Goal: Task Accomplishment & Management: Complete application form

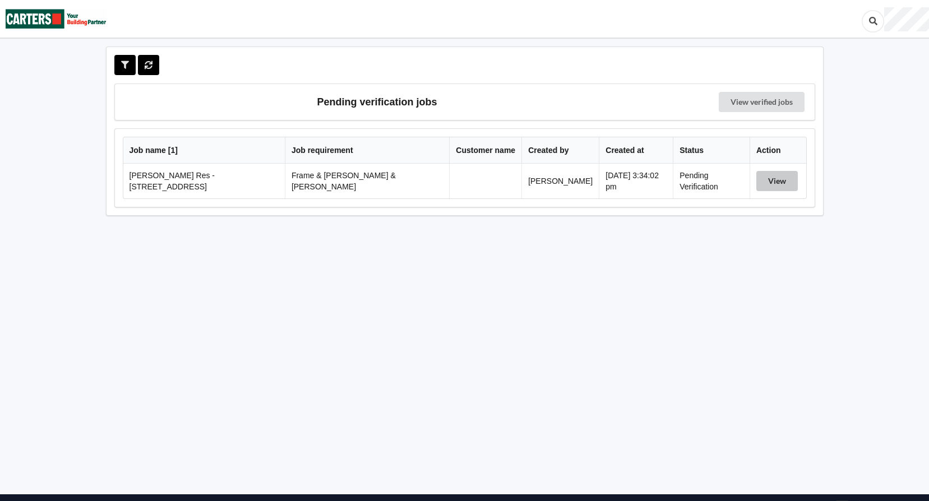
click at [763, 176] on button "View" at bounding box center [778, 181] width 42 height 20
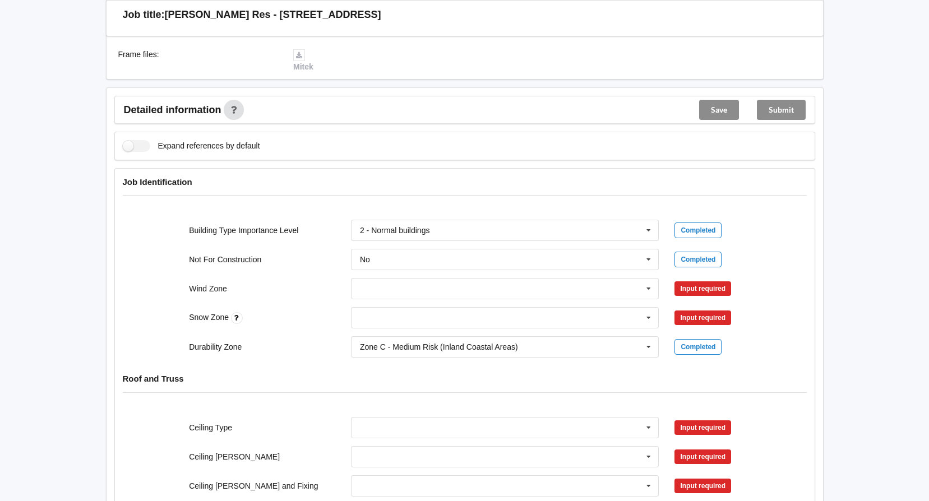
scroll to position [337, 0]
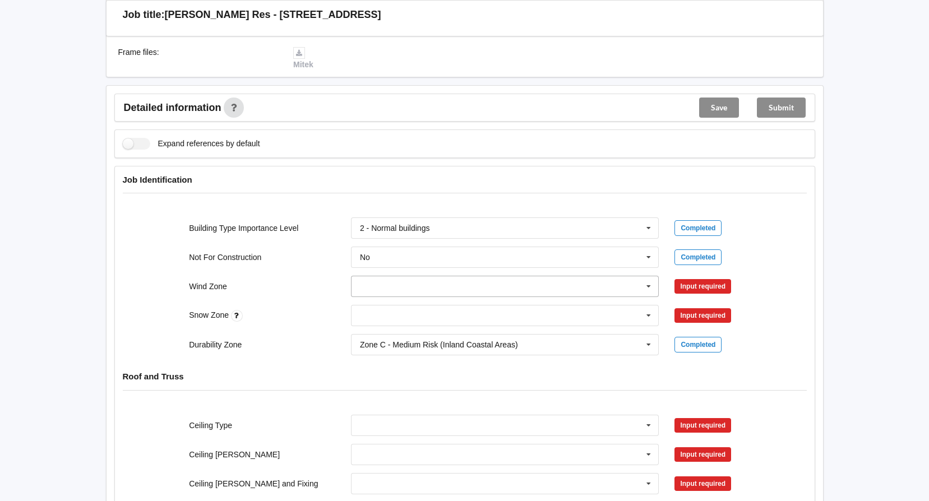
click at [648, 277] on icon at bounding box center [649, 287] width 17 height 21
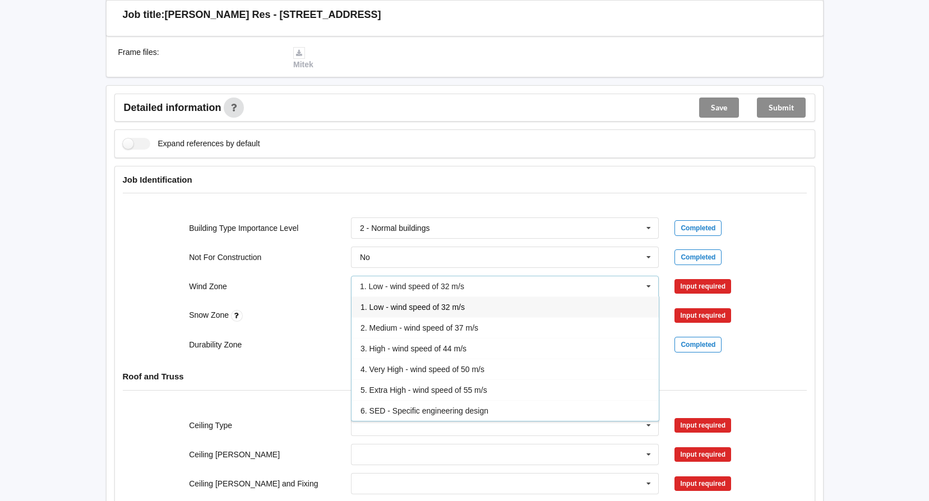
click at [648, 277] on icon at bounding box center [649, 287] width 17 height 21
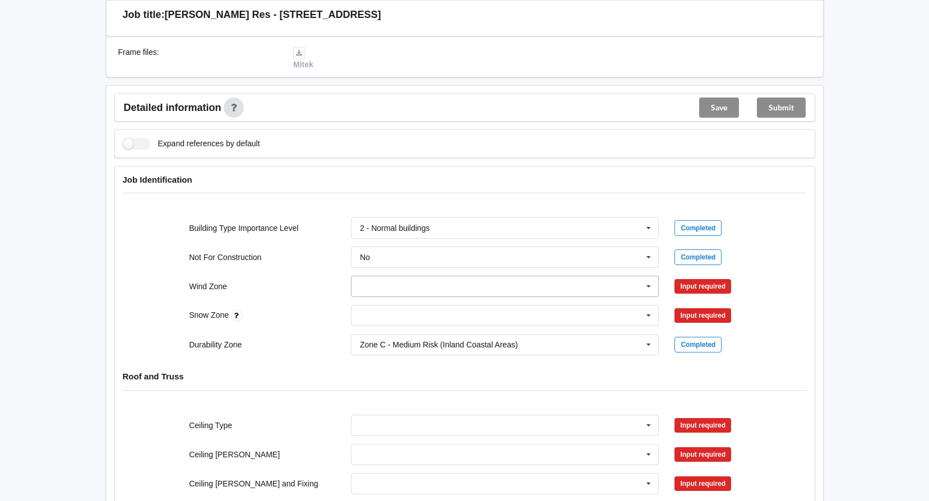
click at [597, 278] on input "text" at bounding box center [505, 287] width 307 height 20
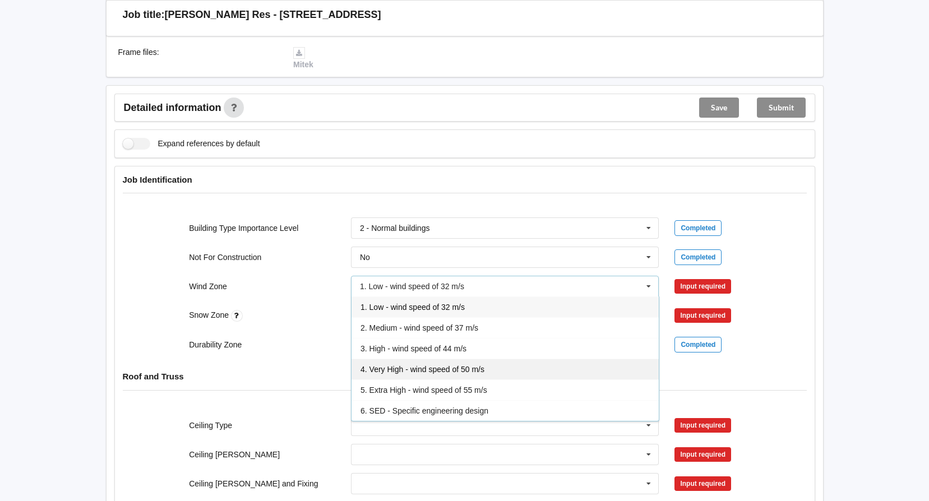
click at [580, 359] on div "4. Very High - wind speed of 50 m/s" at bounding box center [505, 369] width 307 height 21
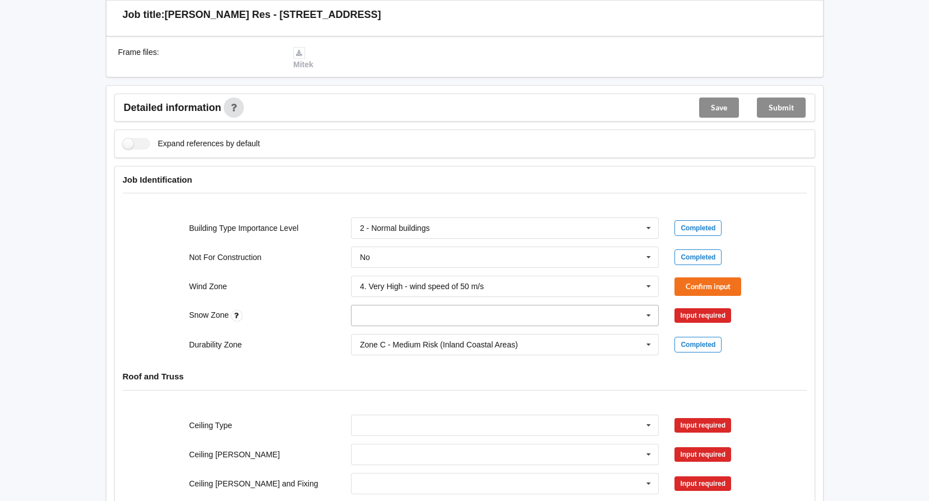
click at [576, 309] on input "text" at bounding box center [505, 316] width 307 height 20
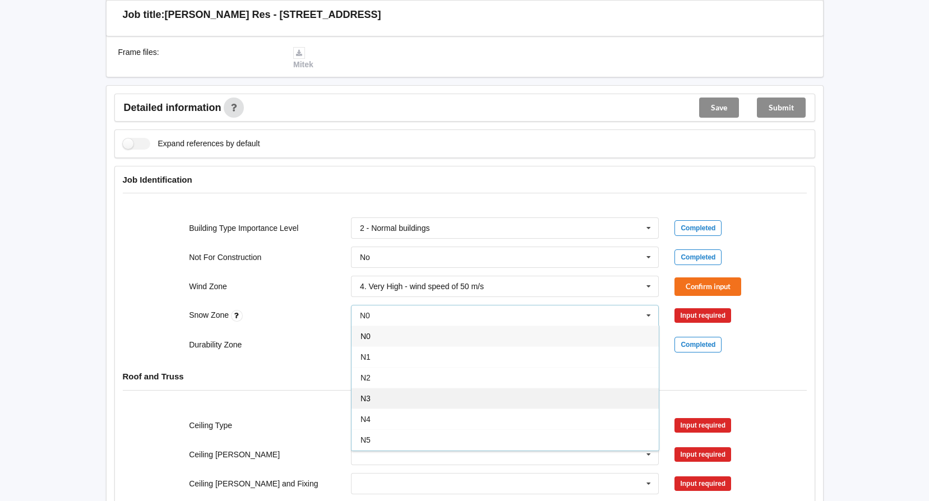
click at [558, 388] on div "N3" at bounding box center [505, 398] width 307 height 21
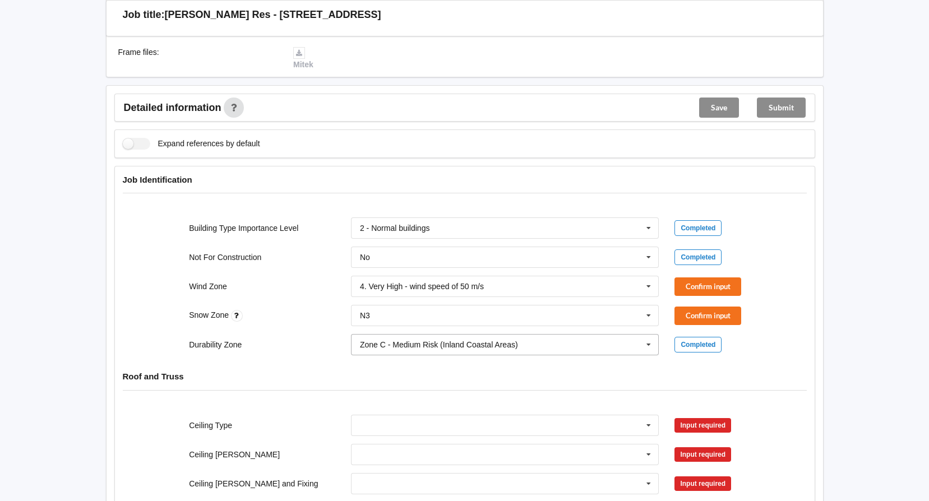
click at [570, 337] on input "text" at bounding box center [505, 345] width 307 height 20
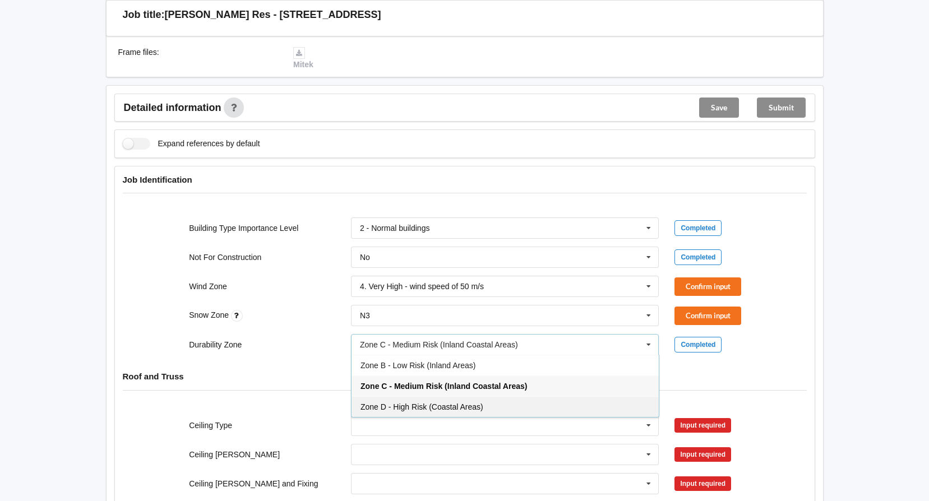
click at [559, 397] on div "Zone D - High Risk (Coastal Areas)" at bounding box center [505, 407] width 307 height 21
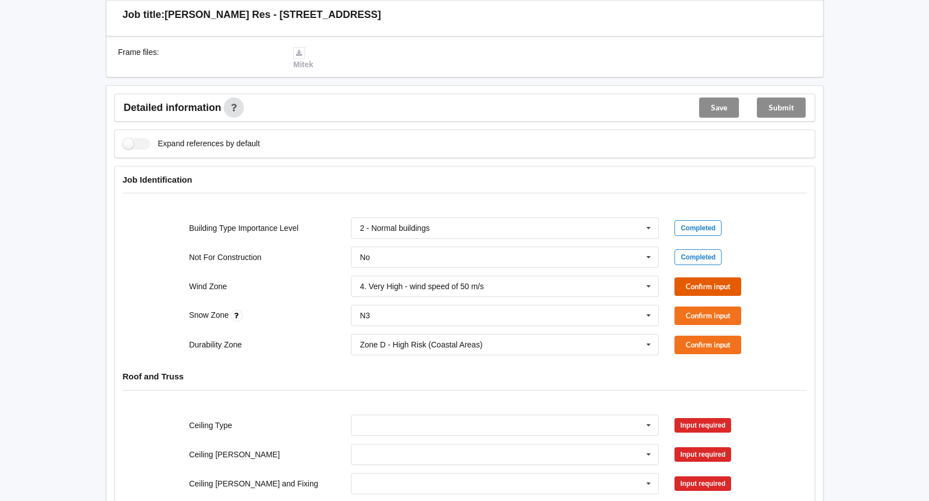
click at [715, 278] on button "Confirm input" at bounding box center [708, 287] width 67 height 19
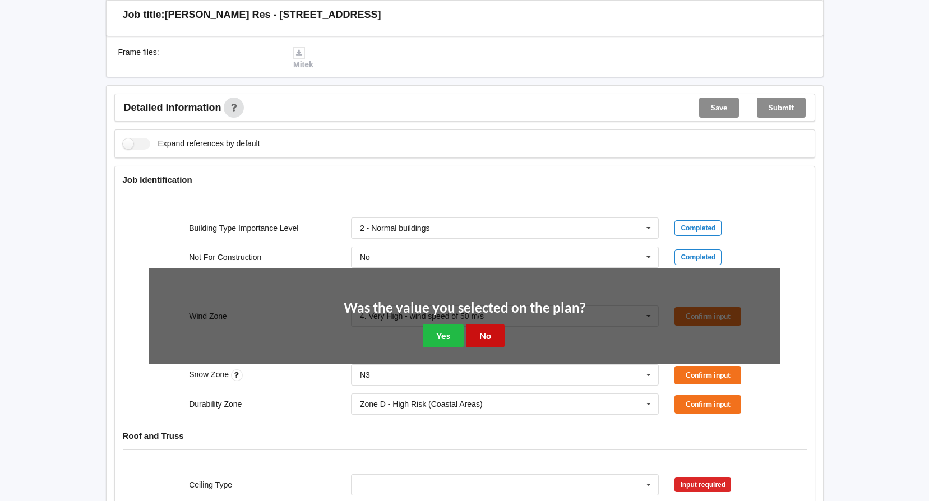
click at [478, 324] on button "No" at bounding box center [485, 335] width 39 height 23
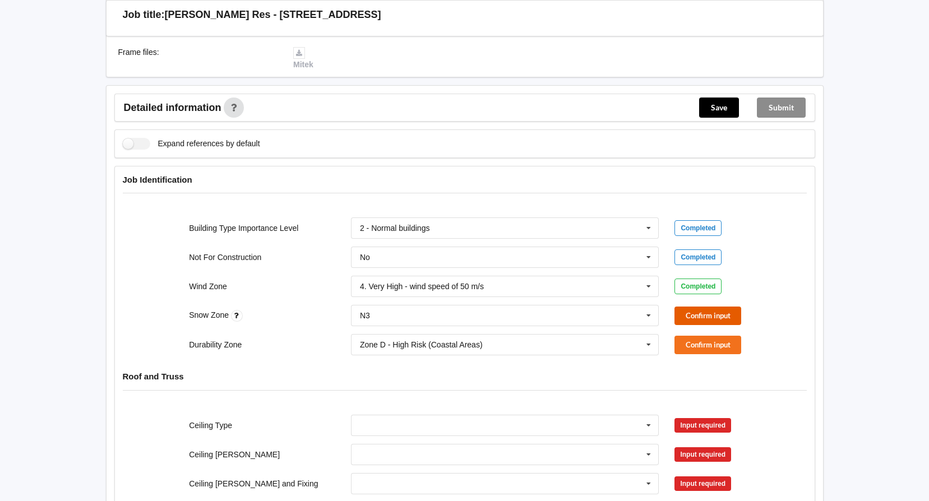
click at [691, 307] on button "Confirm input" at bounding box center [708, 316] width 67 height 19
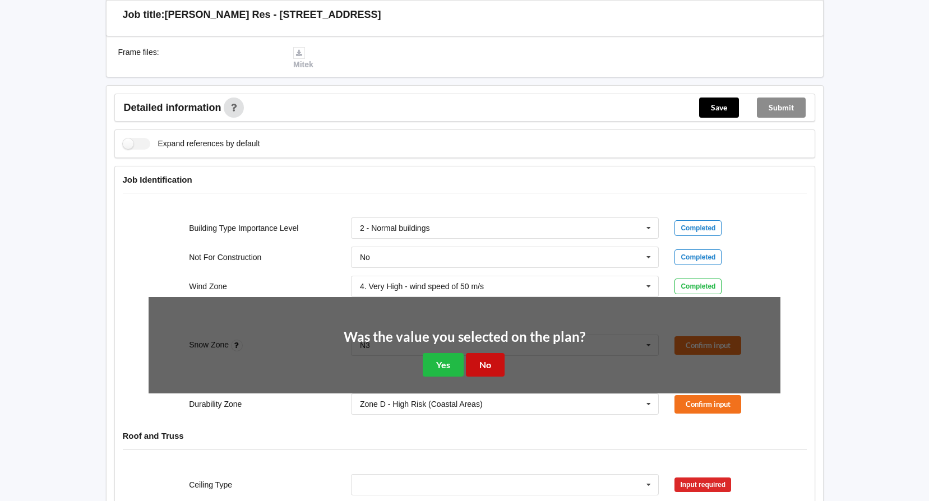
click at [491, 353] on button "No" at bounding box center [485, 364] width 39 height 23
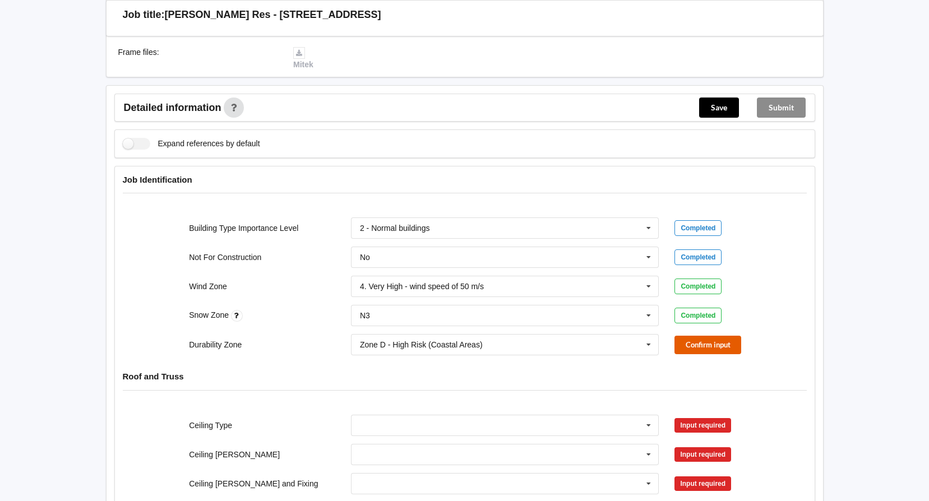
click at [708, 336] on button "Confirm input" at bounding box center [708, 345] width 67 height 19
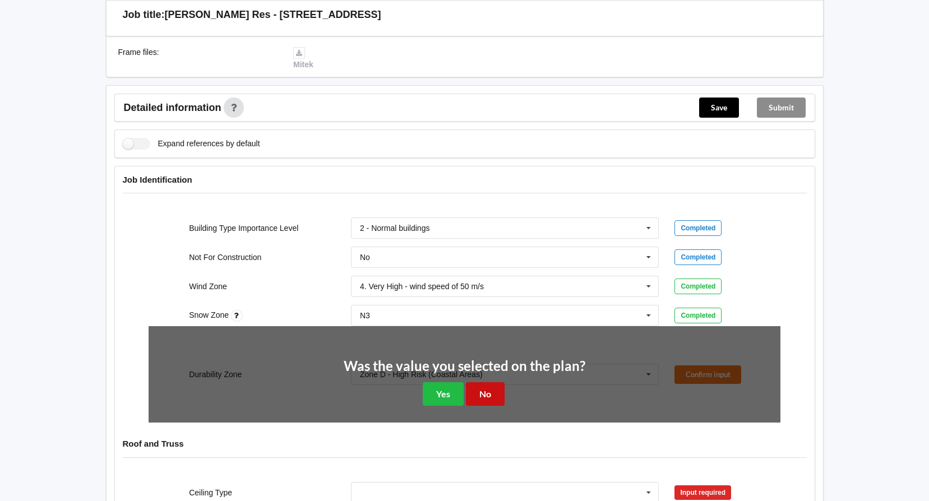
click at [491, 383] on button "No" at bounding box center [485, 394] width 39 height 23
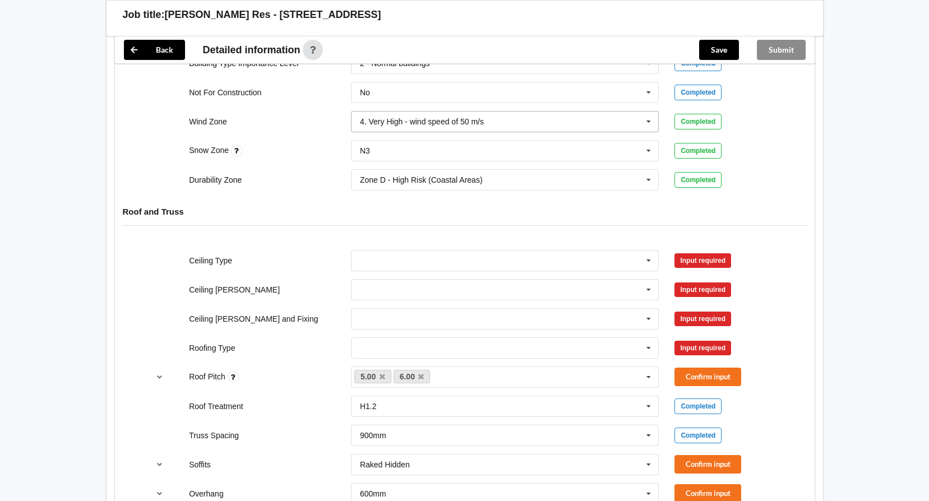
scroll to position [561, 0]
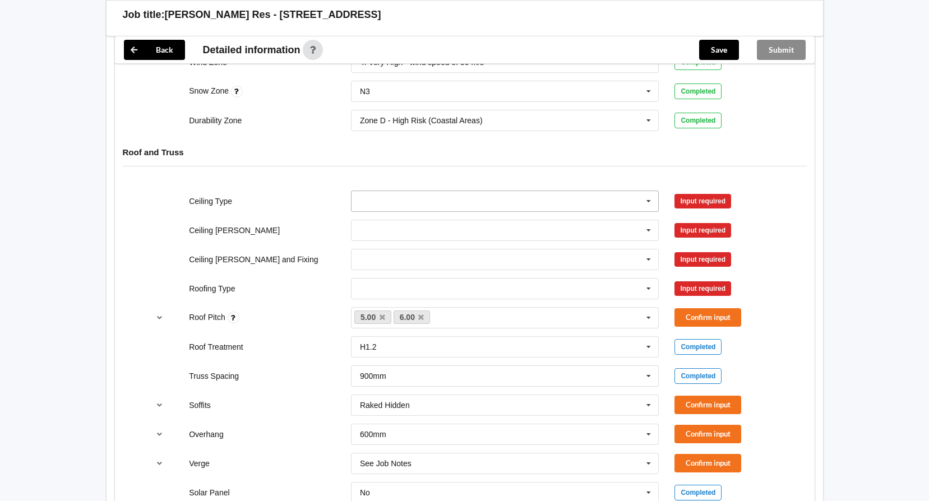
click at [650, 191] on icon at bounding box center [649, 201] width 17 height 21
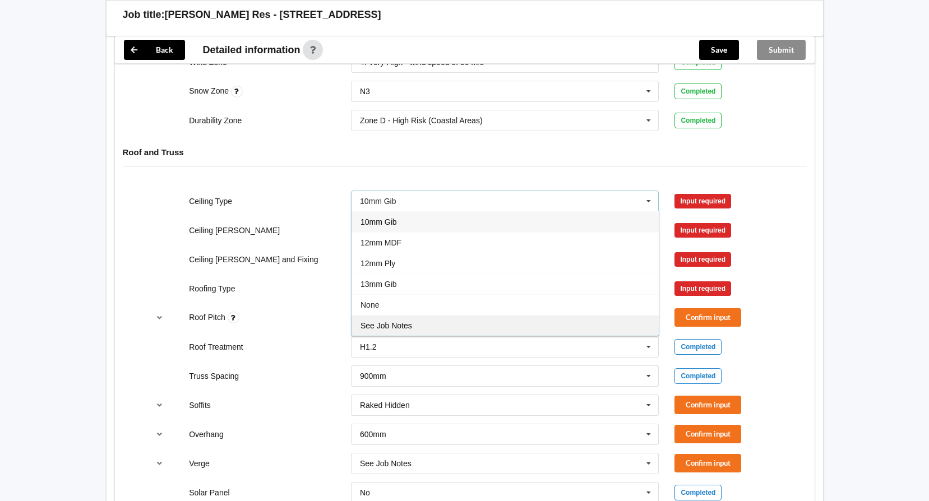
click at [591, 315] on div "See Job Notes" at bounding box center [505, 325] width 307 height 21
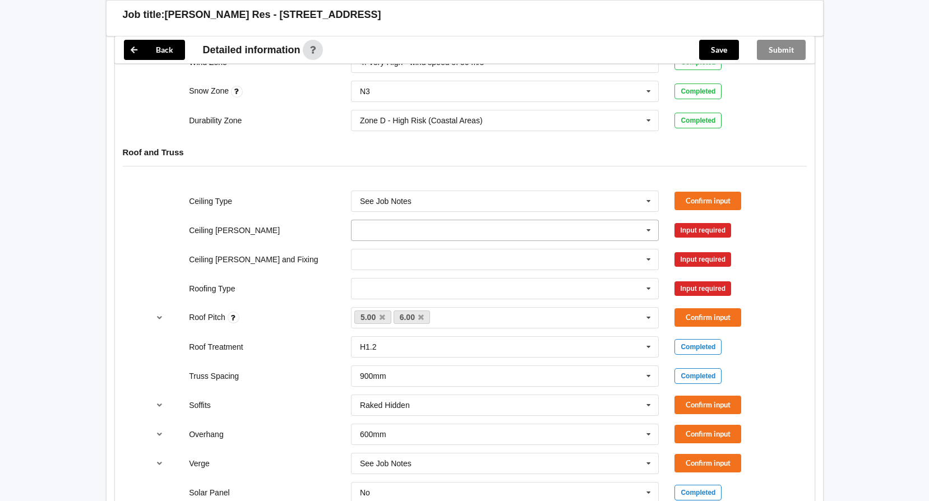
click at [607, 227] on input "text" at bounding box center [505, 230] width 307 height 20
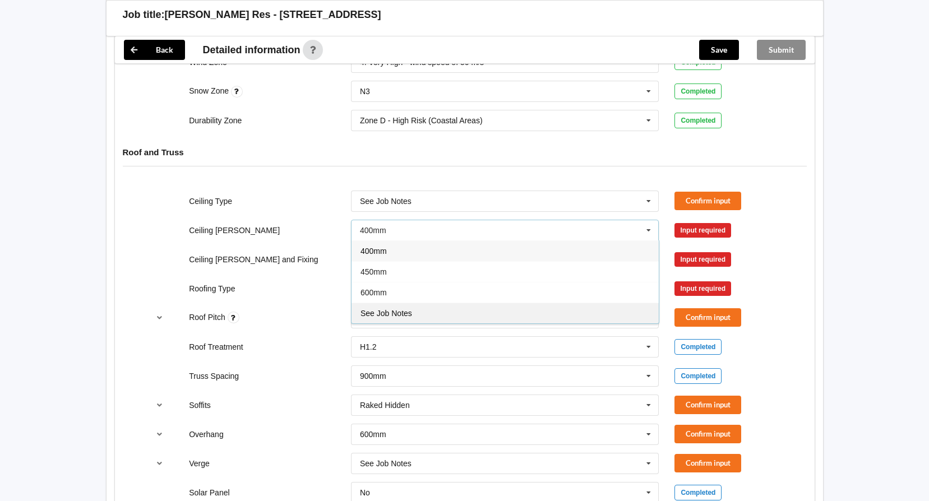
click at [588, 303] on div "See Job Notes" at bounding box center [505, 313] width 307 height 21
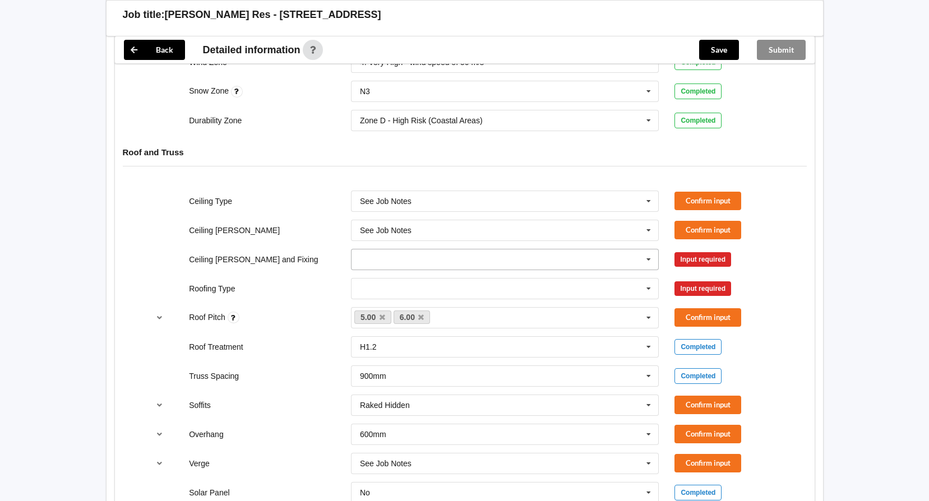
click at [592, 250] on input "text" at bounding box center [505, 260] width 307 height 20
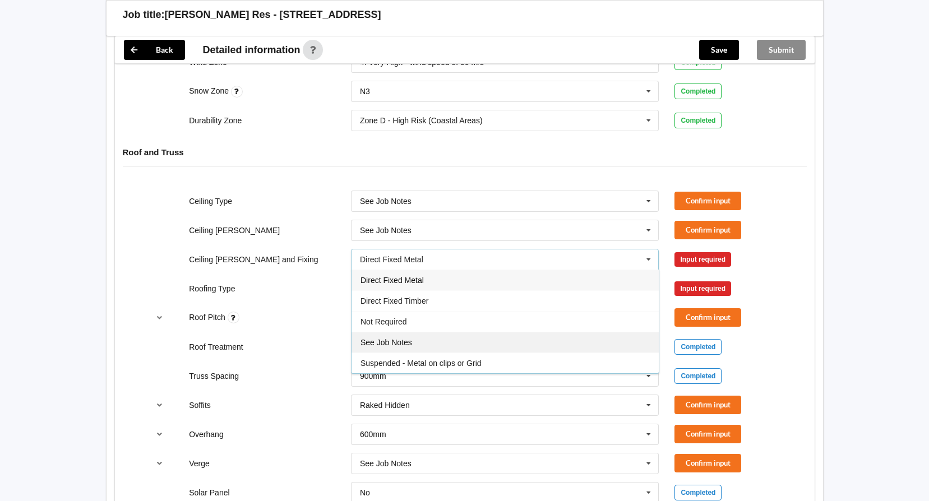
click at [573, 335] on div "See Job Notes" at bounding box center [505, 342] width 307 height 21
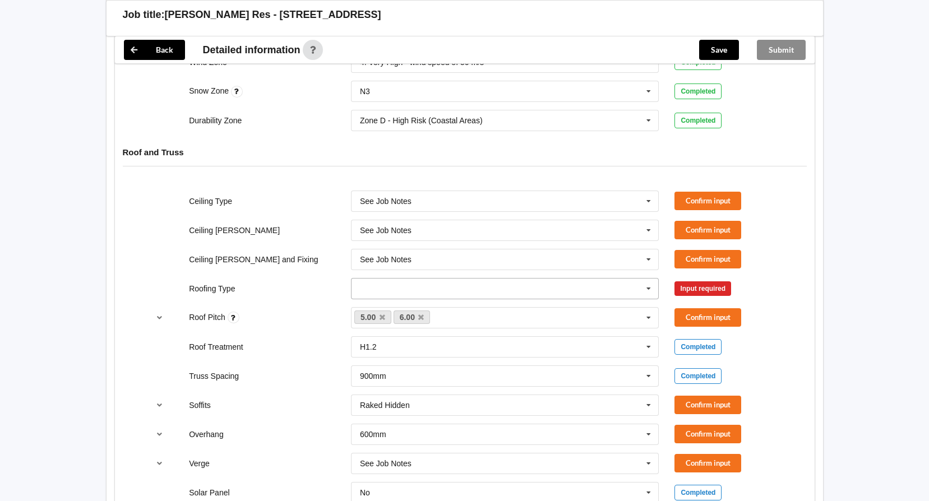
click at [484, 283] on input "text" at bounding box center [505, 289] width 307 height 20
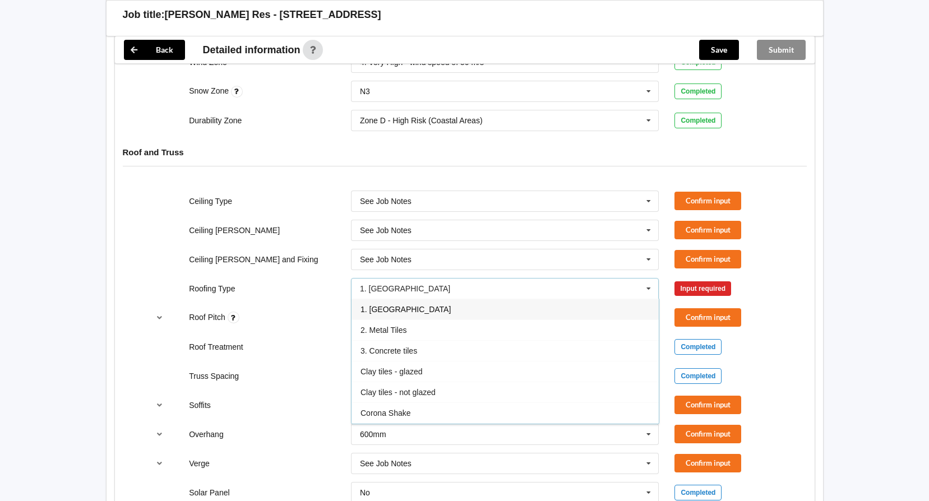
click at [438, 299] on div "1. [GEOGRAPHIC_DATA]" at bounding box center [505, 309] width 307 height 21
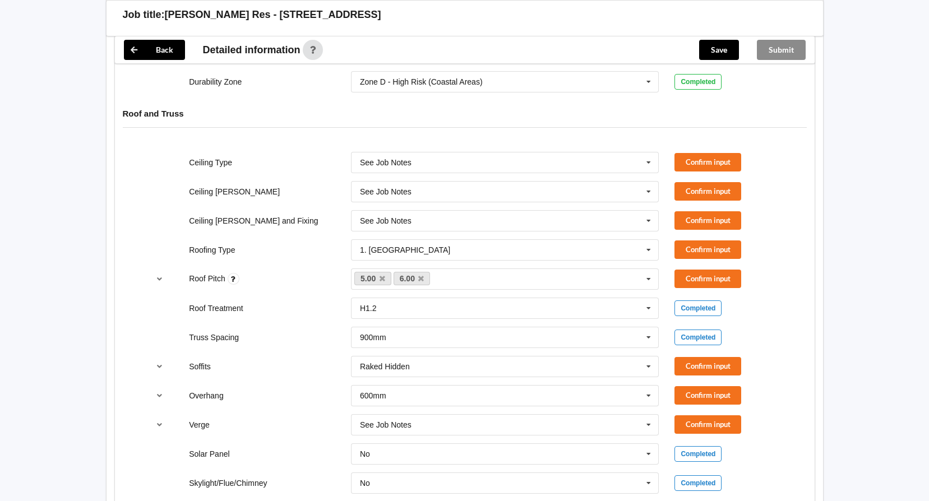
scroll to position [617, 0]
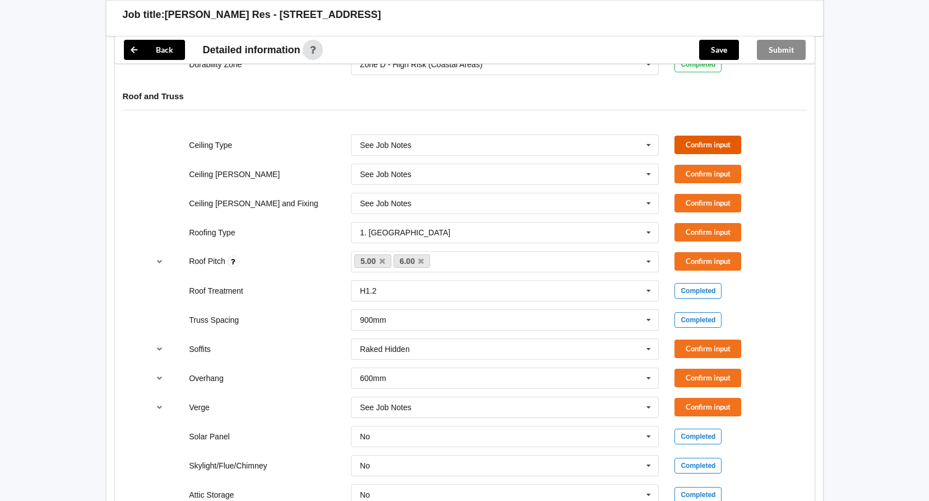
click at [719, 136] on button "Confirm input" at bounding box center [708, 145] width 67 height 19
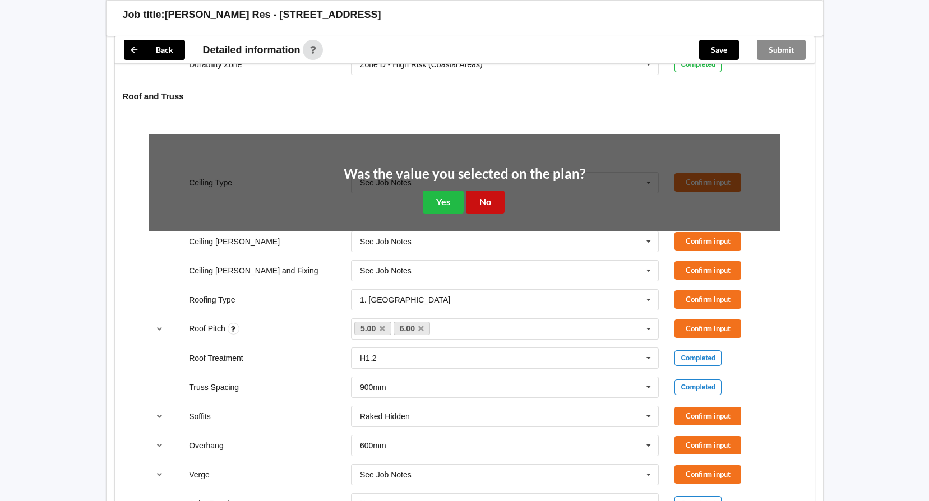
click at [482, 191] on button "No" at bounding box center [485, 202] width 39 height 23
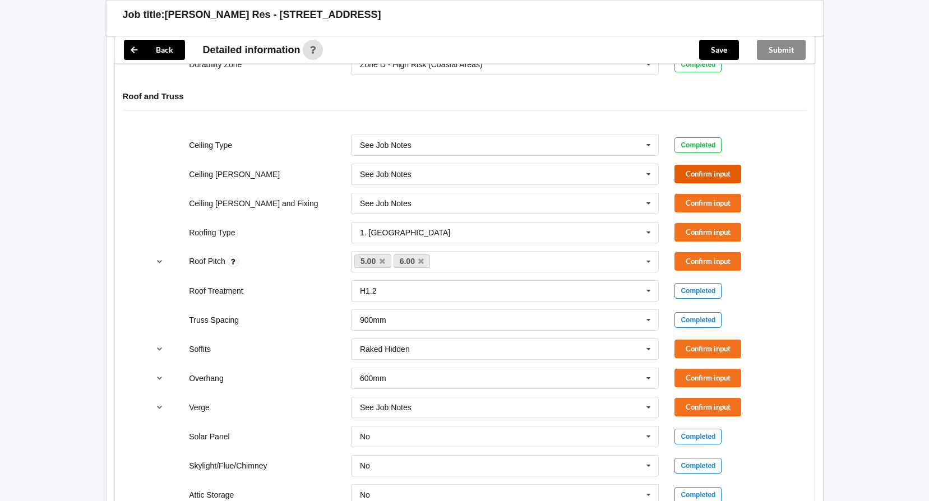
click at [708, 165] on button "Confirm input" at bounding box center [708, 174] width 67 height 19
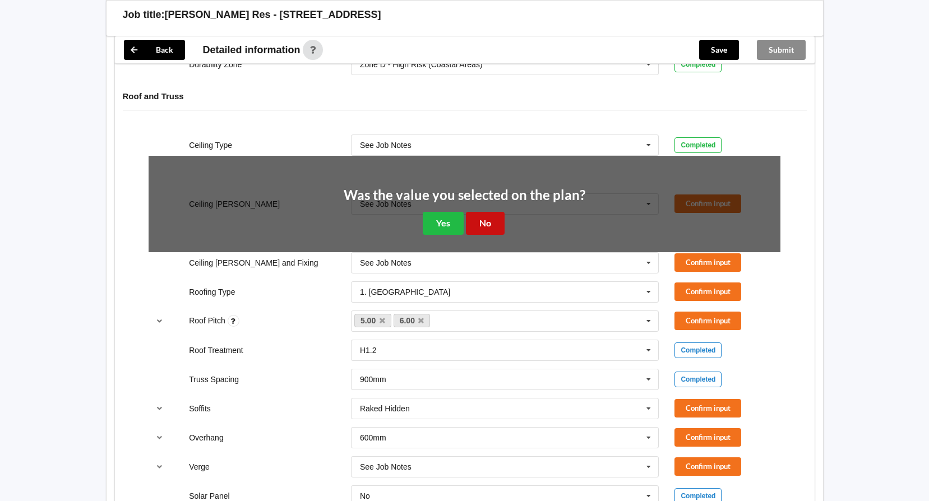
click at [481, 212] on button "No" at bounding box center [485, 223] width 39 height 23
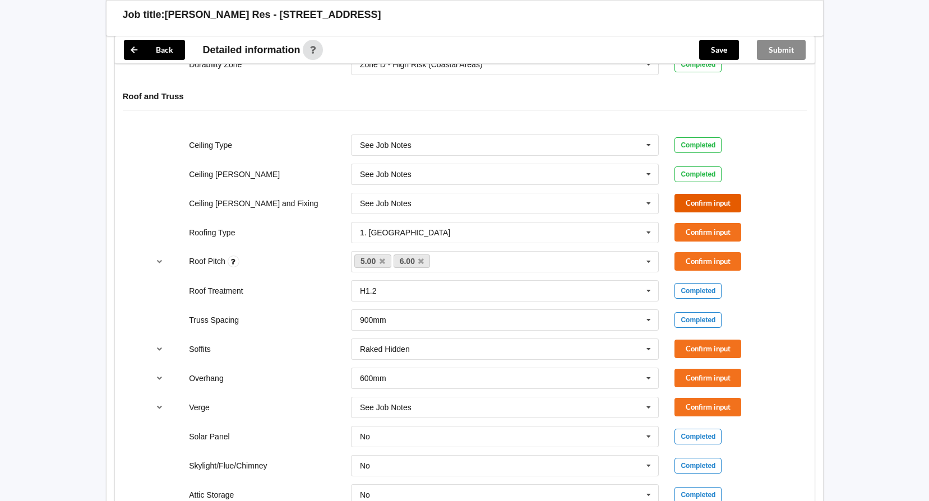
click at [680, 194] on button "Confirm input" at bounding box center [708, 203] width 67 height 19
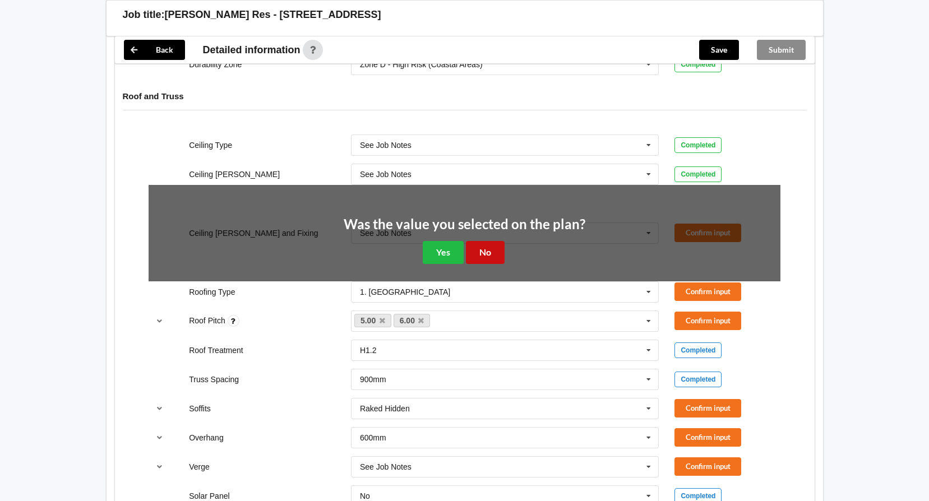
click at [493, 241] on button "No" at bounding box center [485, 252] width 39 height 23
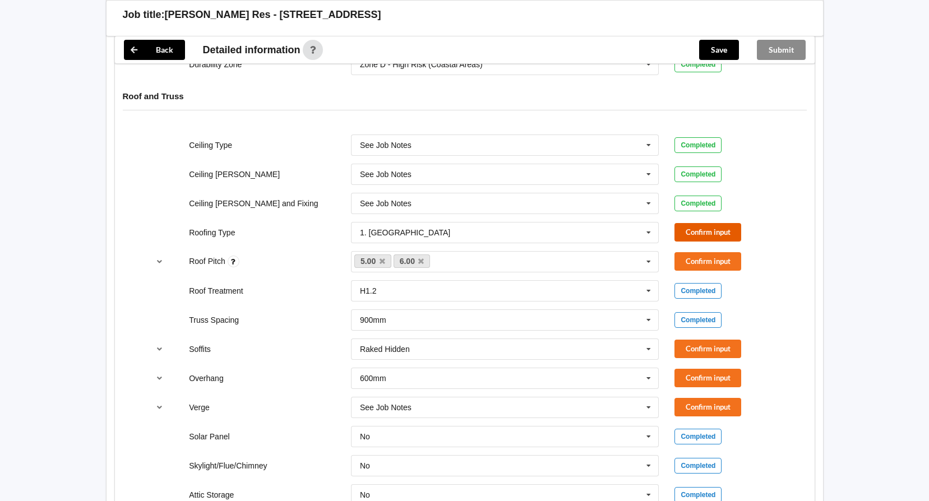
click at [707, 223] on button "Confirm input" at bounding box center [708, 232] width 67 height 19
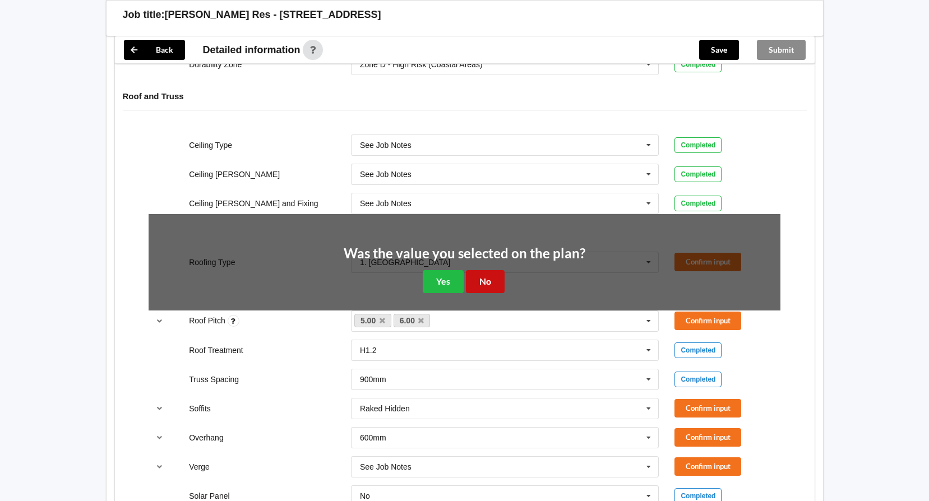
click at [471, 270] on button "No" at bounding box center [485, 281] width 39 height 23
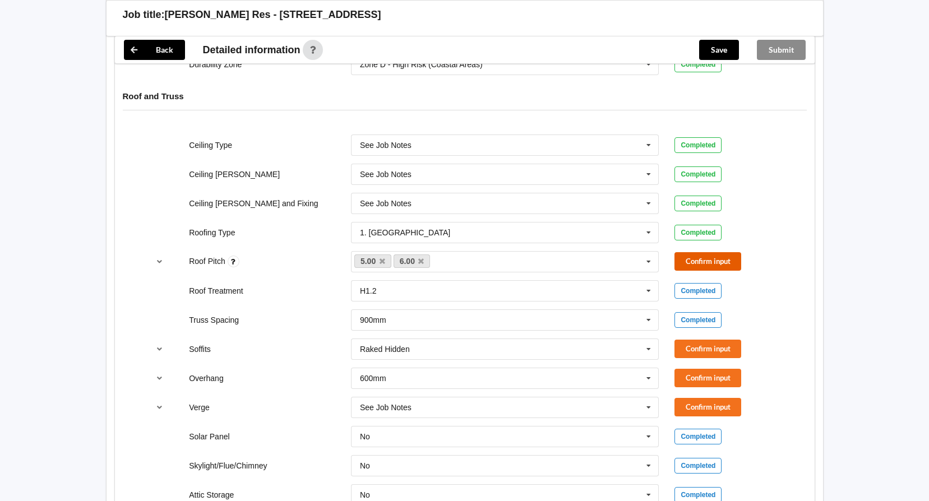
click at [705, 252] on button "Confirm input" at bounding box center [708, 261] width 67 height 19
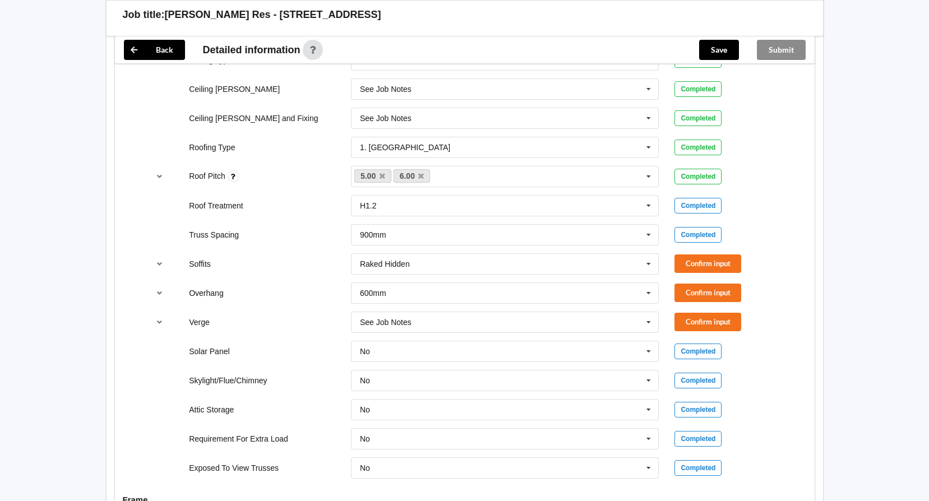
scroll to position [729, 0]
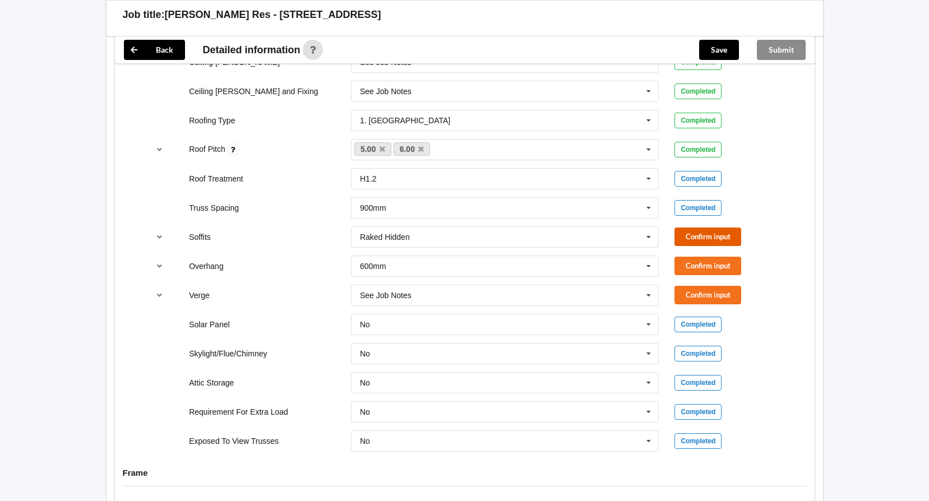
click at [722, 228] on button "Confirm input" at bounding box center [708, 237] width 67 height 19
click at [725, 257] on button "Confirm input" at bounding box center [708, 266] width 67 height 19
click at [707, 286] on button "Confirm input" at bounding box center [708, 295] width 67 height 19
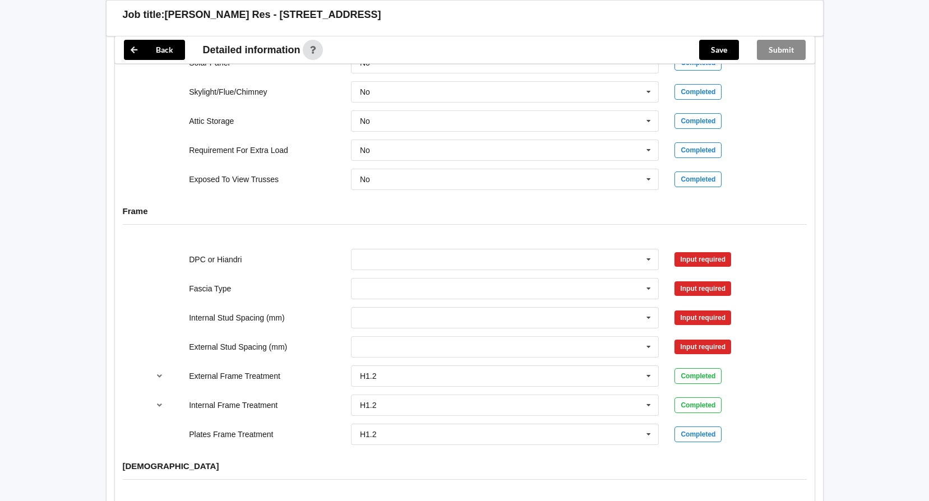
scroll to position [1010, 0]
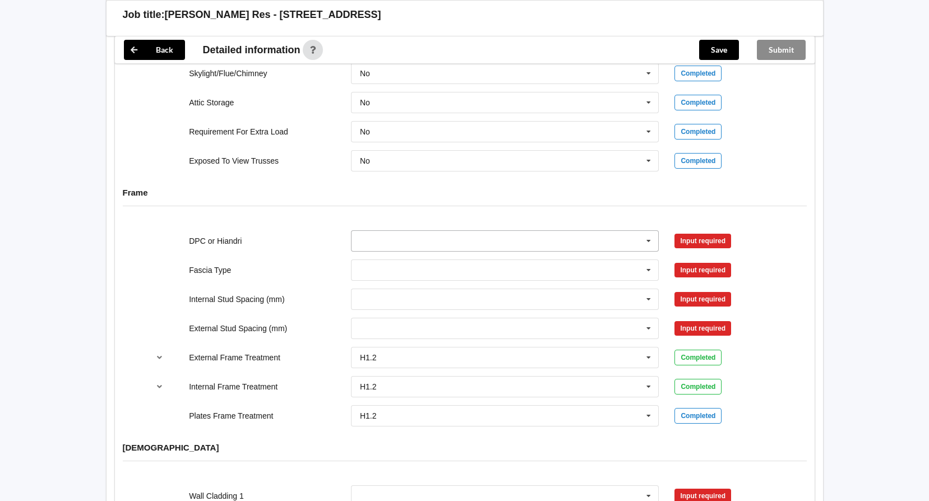
click at [440, 231] on input "text" at bounding box center [505, 241] width 307 height 20
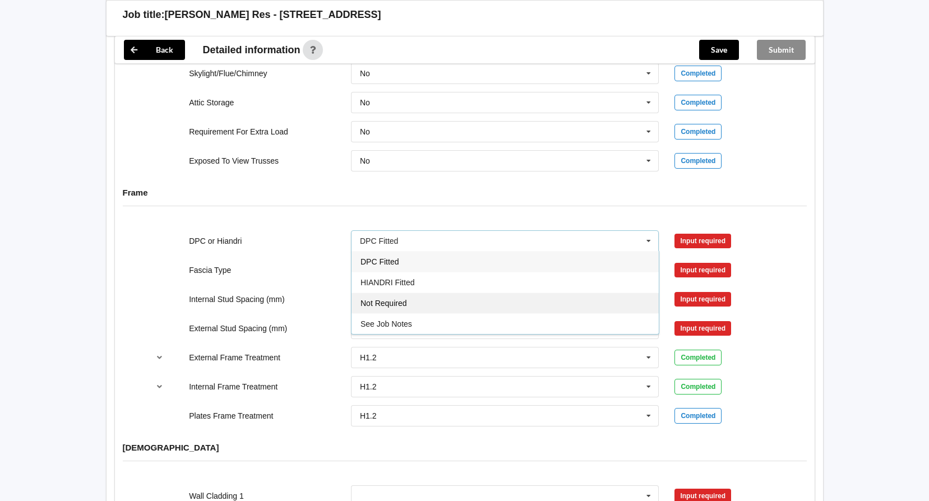
click at [430, 293] on div "Not Required" at bounding box center [505, 303] width 307 height 21
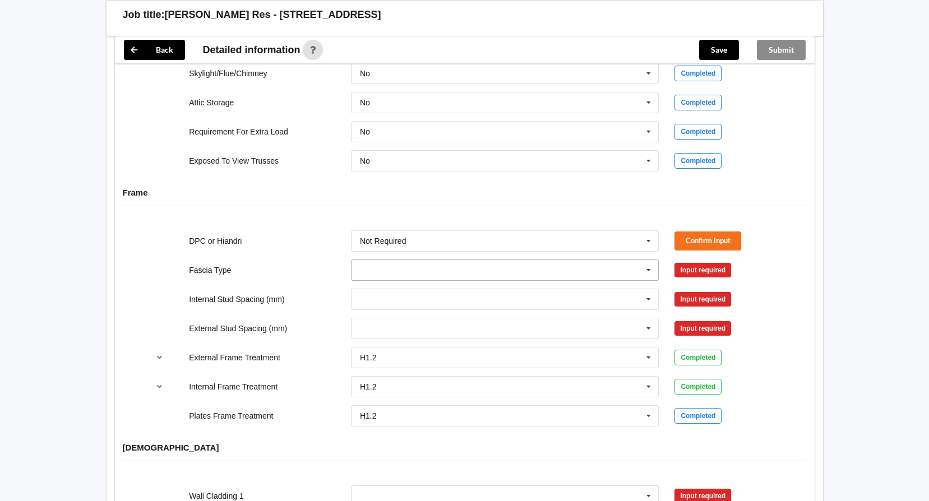
click at [473, 260] on input "text" at bounding box center [505, 270] width 307 height 20
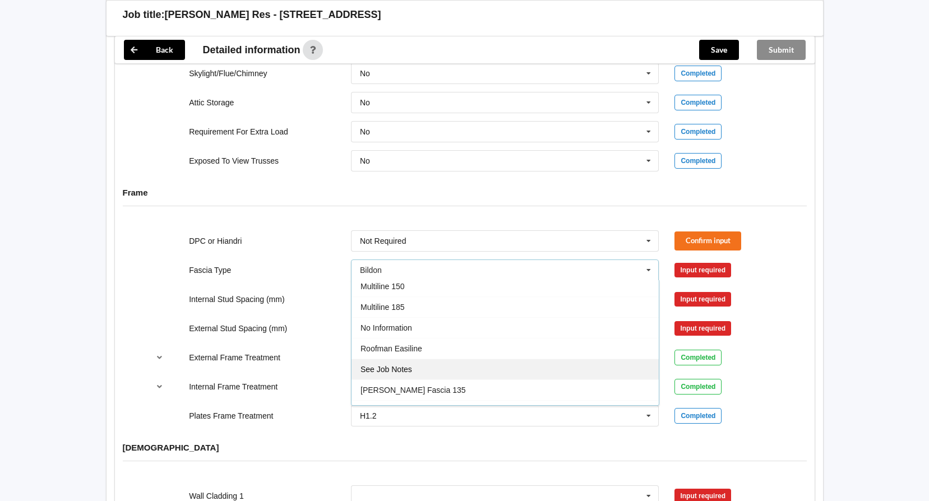
click at [487, 359] on div "See Job Notes" at bounding box center [505, 369] width 307 height 21
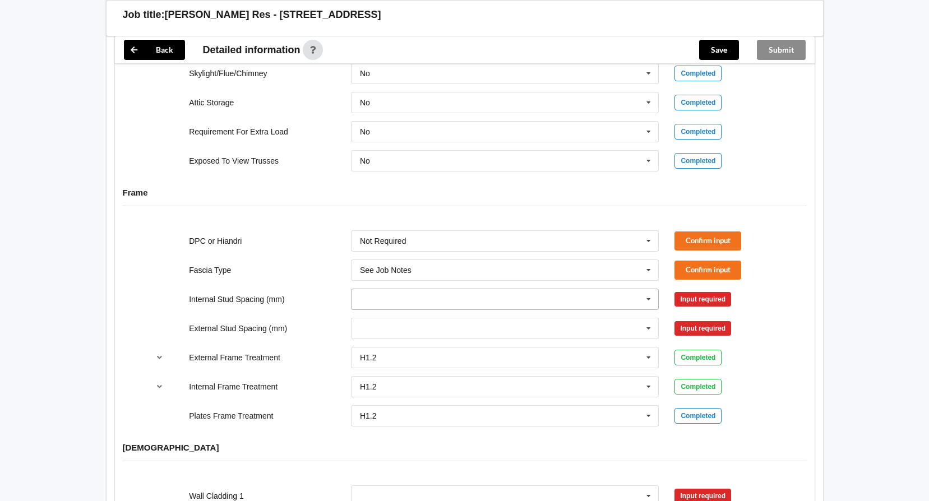
click at [501, 289] on input "text" at bounding box center [505, 299] width 307 height 20
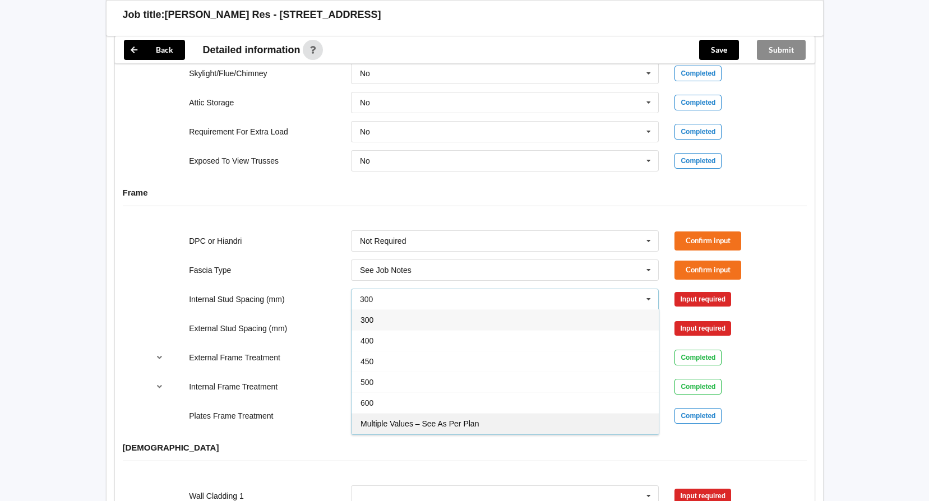
click at [523, 415] on div "Multiple Values – See As Per Plan" at bounding box center [505, 423] width 307 height 21
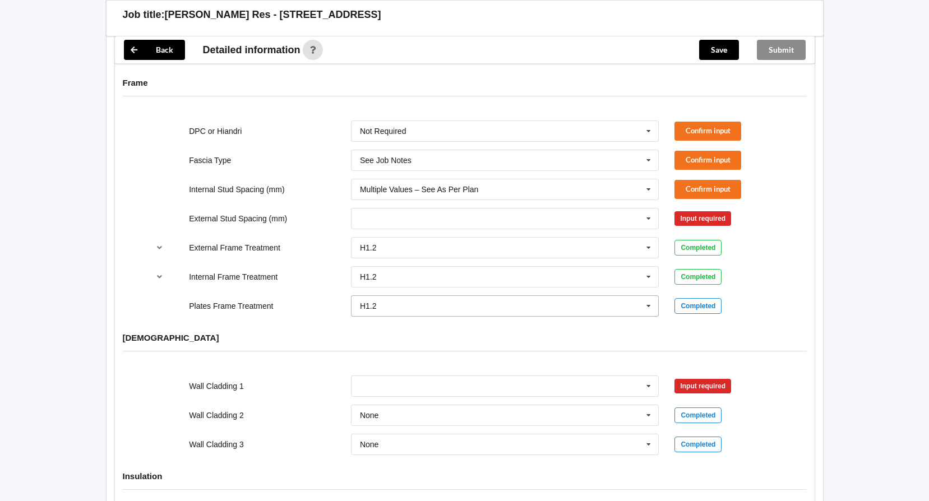
scroll to position [1122, 0]
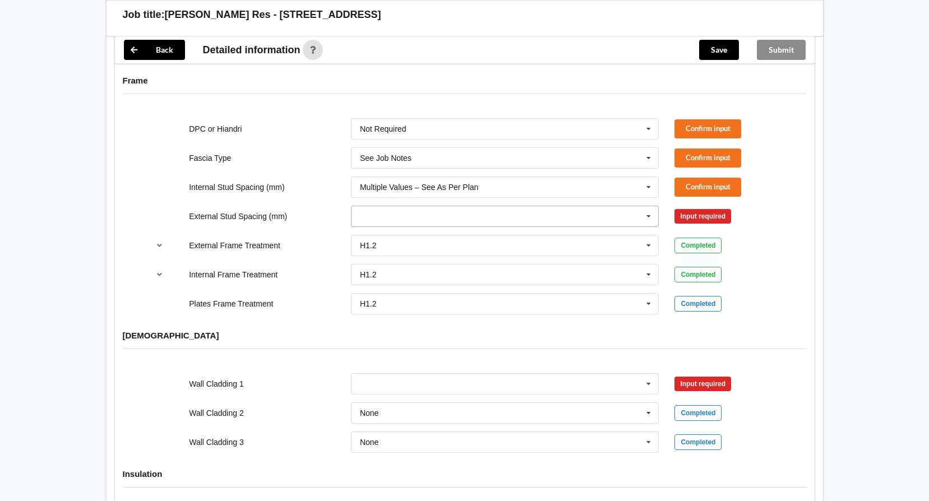
click at [524, 207] on input "text" at bounding box center [505, 216] width 307 height 20
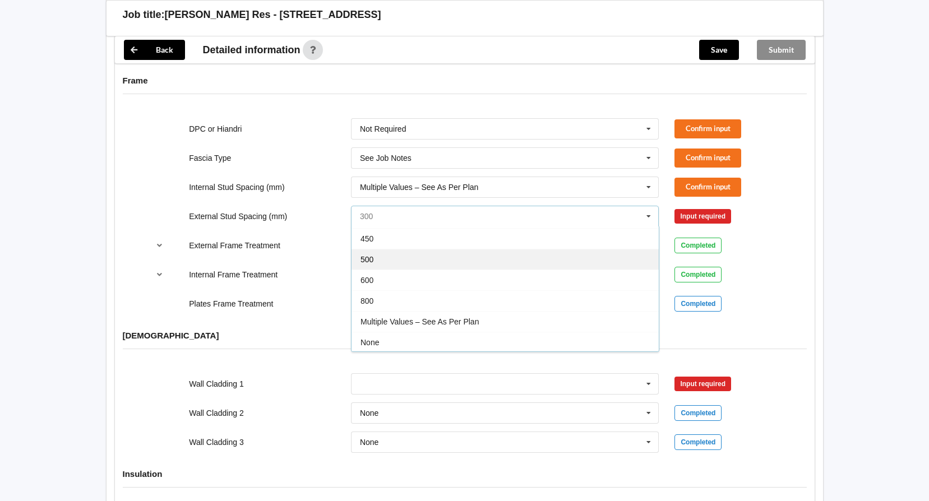
scroll to position [62, 0]
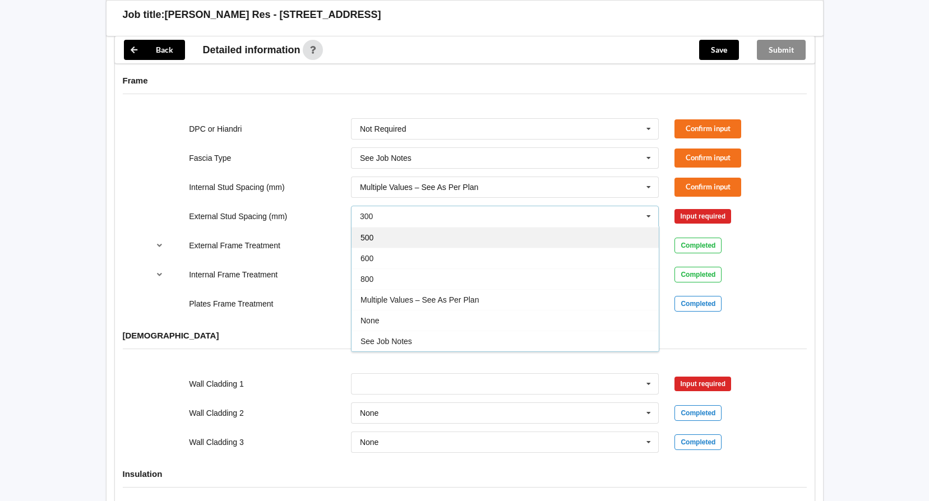
click at [538, 289] on div "Multiple Values – See As Per Plan" at bounding box center [505, 299] width 307 height 21
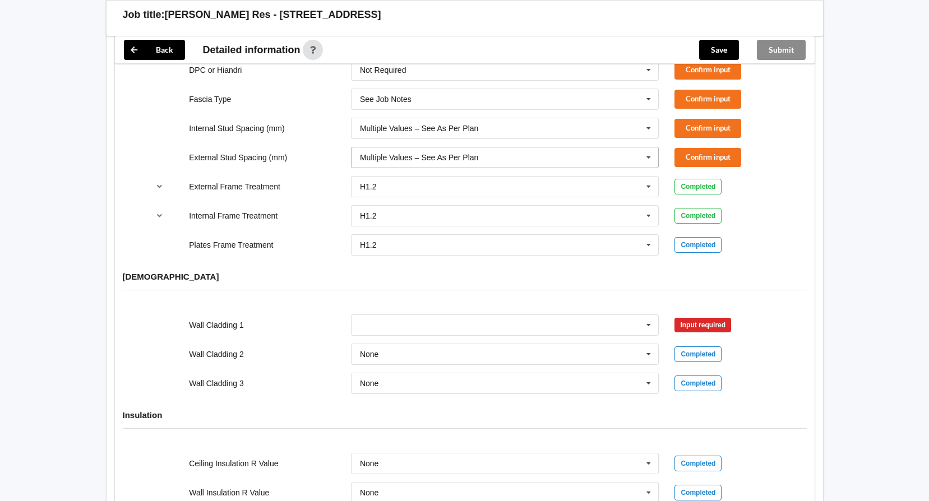
scroll to position [1290, 0]
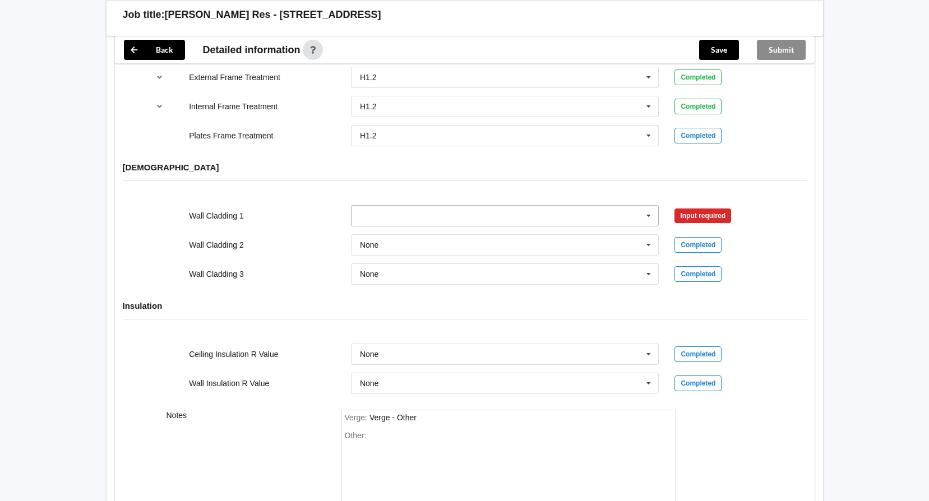
click at [532, 206] on input "text" at bounding box center [505, 216] width 307 height 20
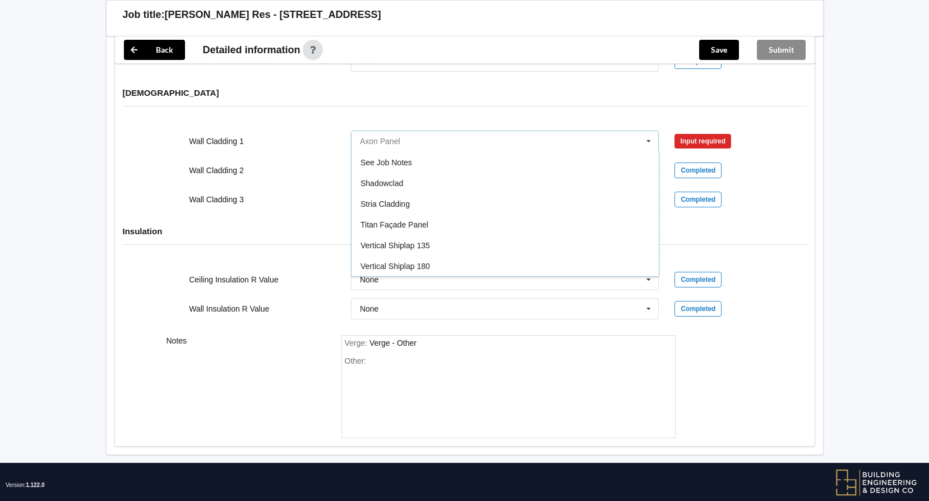
scroll to position [1372, 0]
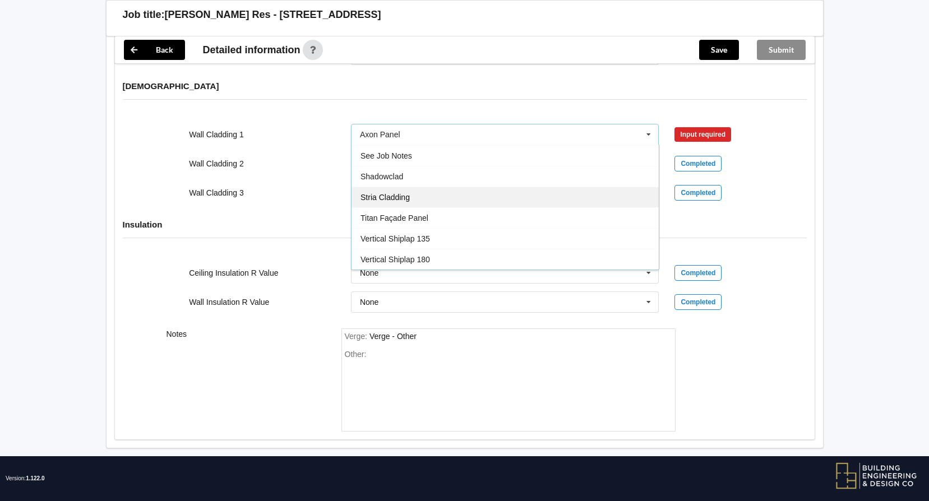
click at [515, 189] on div "Stria Cladding" at bounding box center [505, 197] width 307 height 21
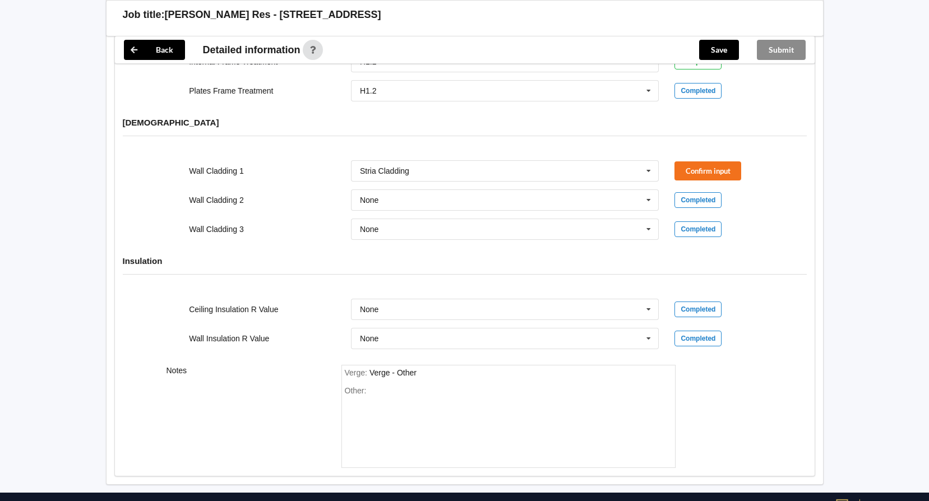
scroll to position [1315, 0]
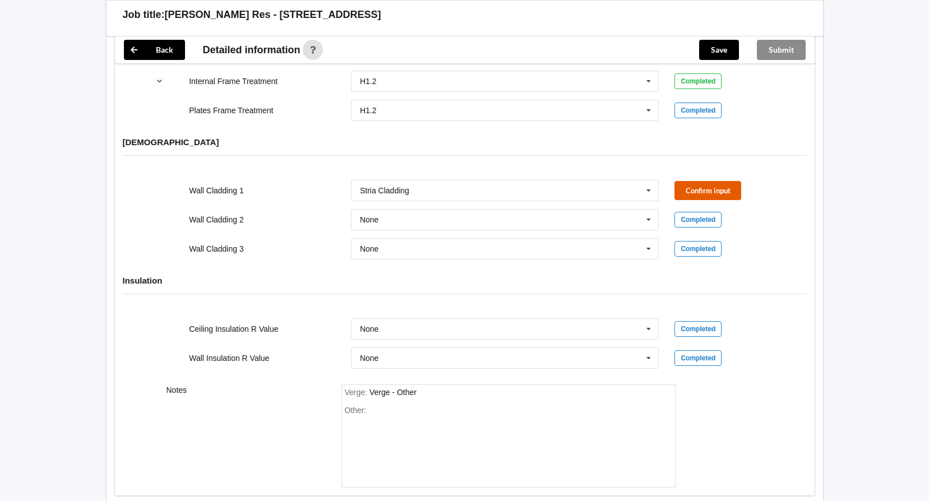
click at [718, 182] on button "Confirm input" at bounding box center [708, 190] width 67 height 19
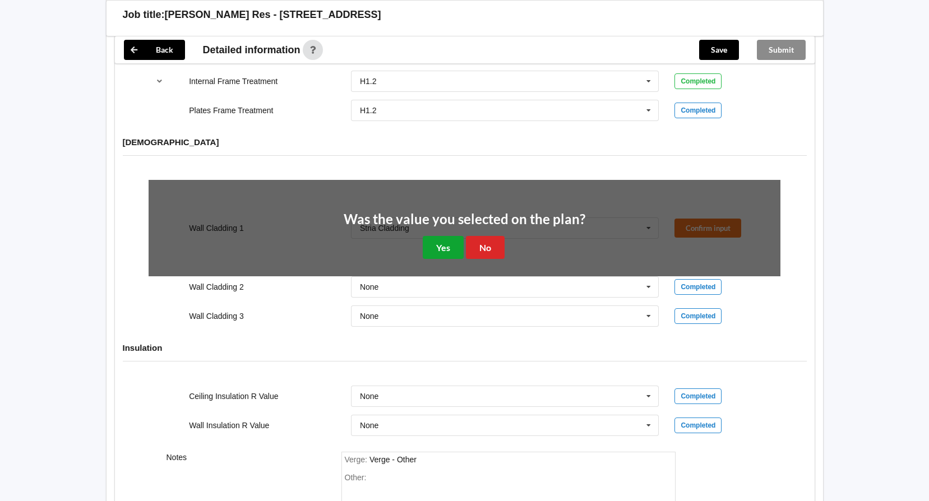
click at [434, 238] on button "Yes" at bounding box center [443, 247] width 41 height 23
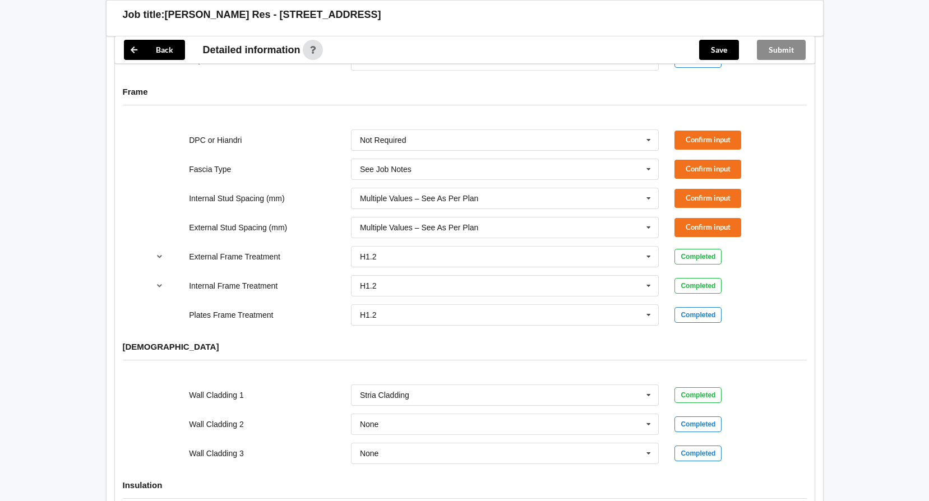
scroll to position [1091, 0]
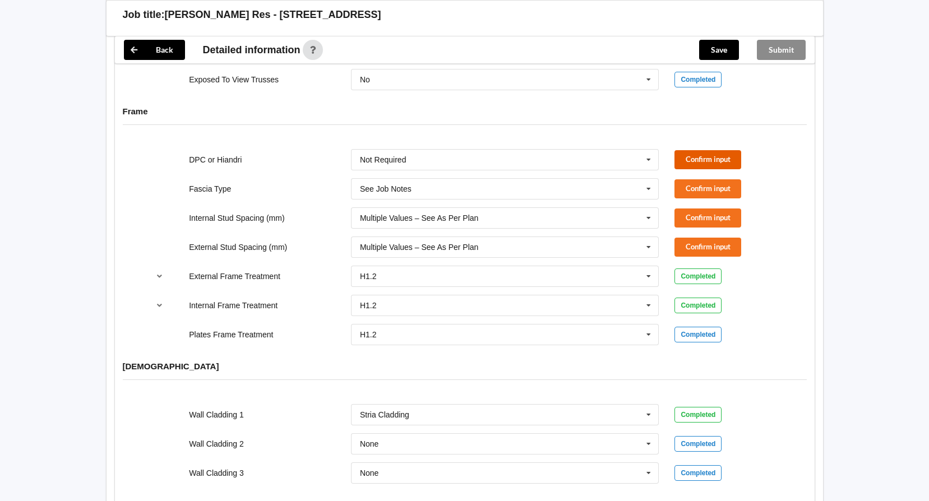
click at [728, 150] on button "Confirm input" at bounding box center [708, 159] width 67 height 19
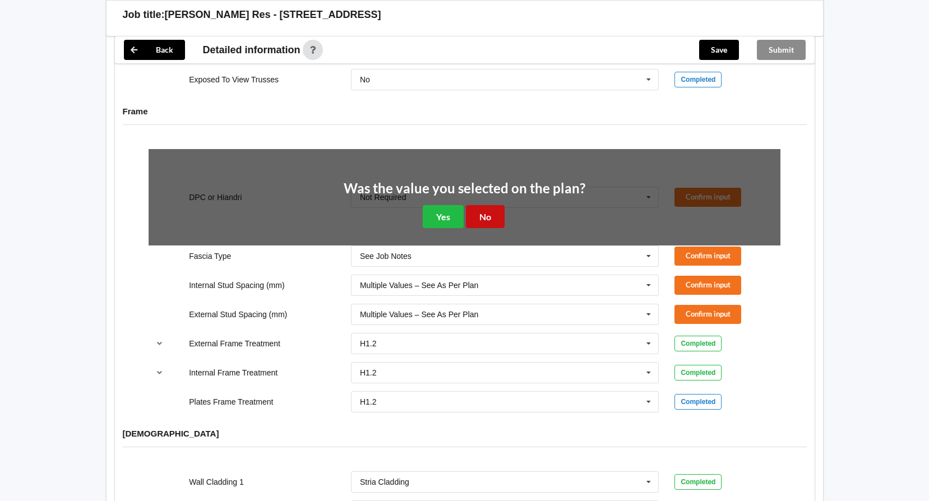
click at [491, 205] on button "No" at bounding box center [485, 216] width 39 height 23
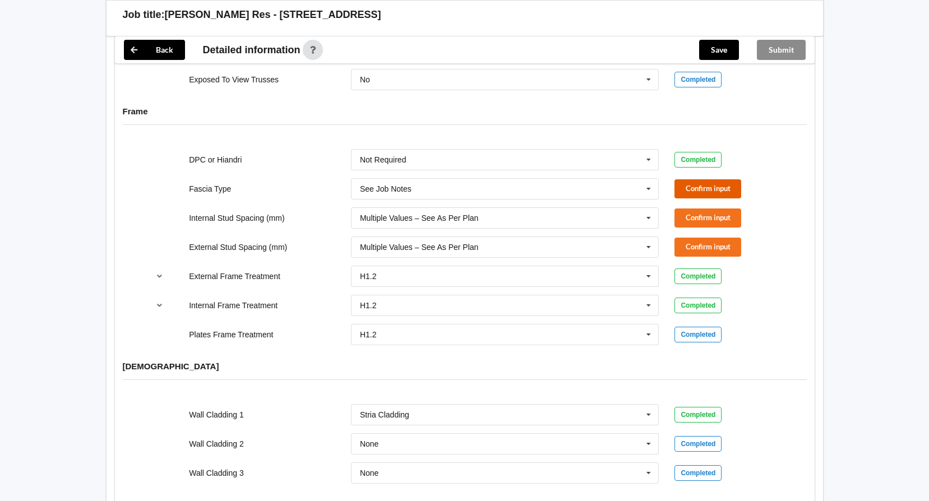
click at [696, 180] on button "Confirm input" at bounding box center [708, 189] width 67 height 19
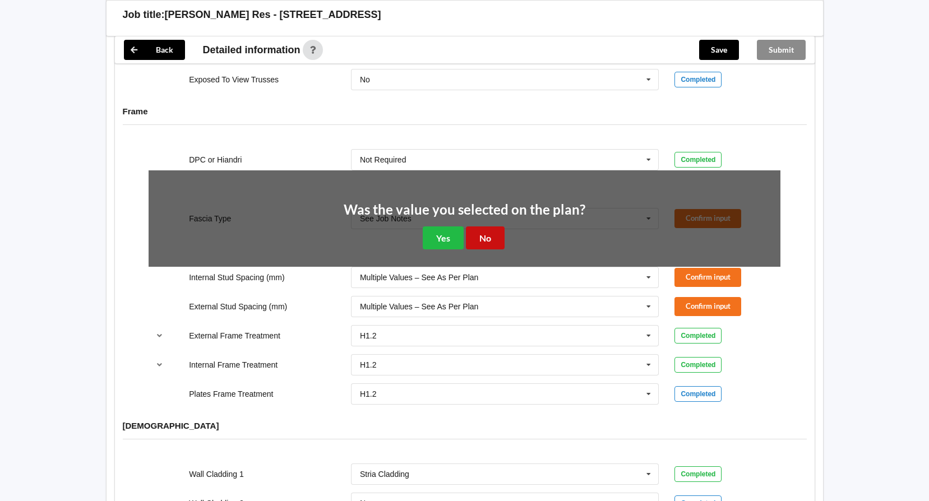
click at [487, 227] on button "No" at bounding box center [485, 238] width 39 height 23
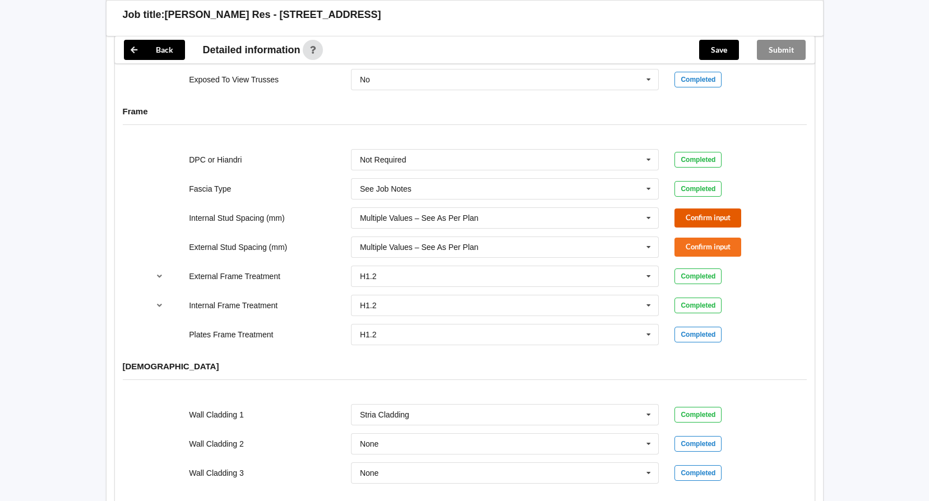
click at [721, 210] on button "Confirm input" at bounding box center [708, 218] width 67 height 19
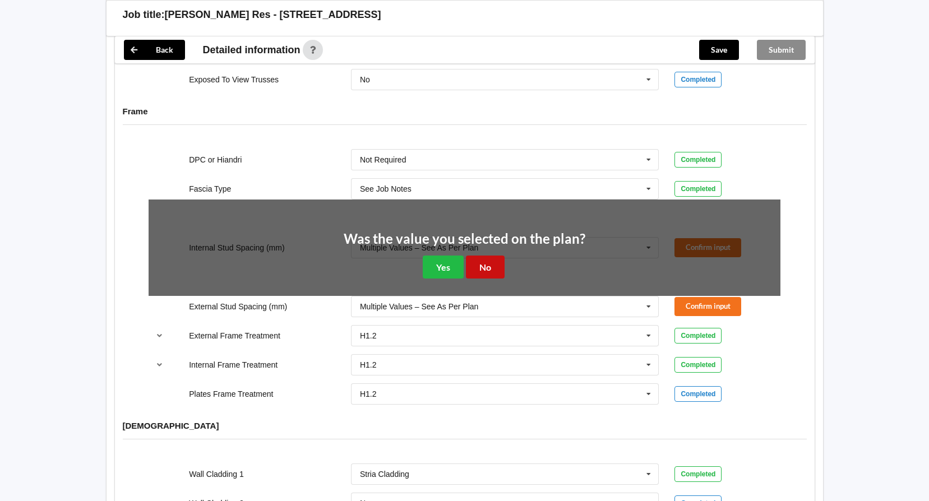
click at [499, 256] on button "No" at bounding box center [485, 267] width 39 height 23
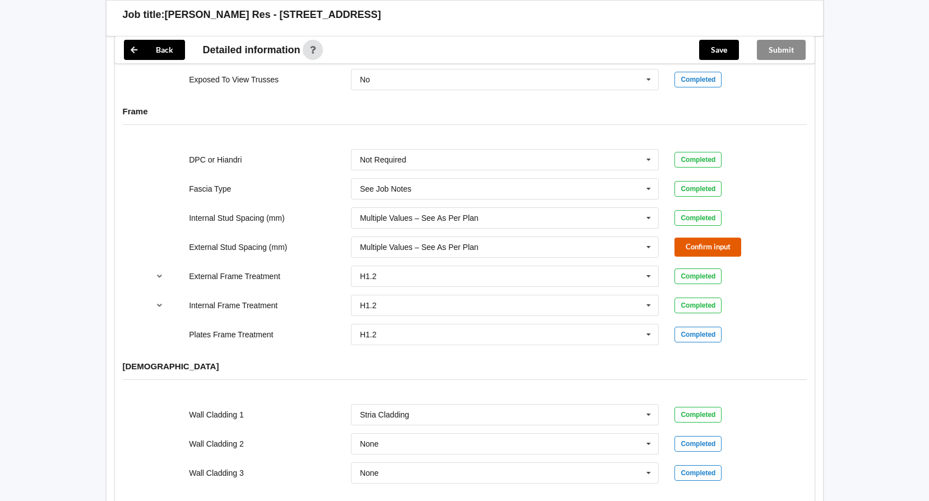
click at [702, 238] on button "Confirm input" at bounding box center [708, 247] width 67 height 19
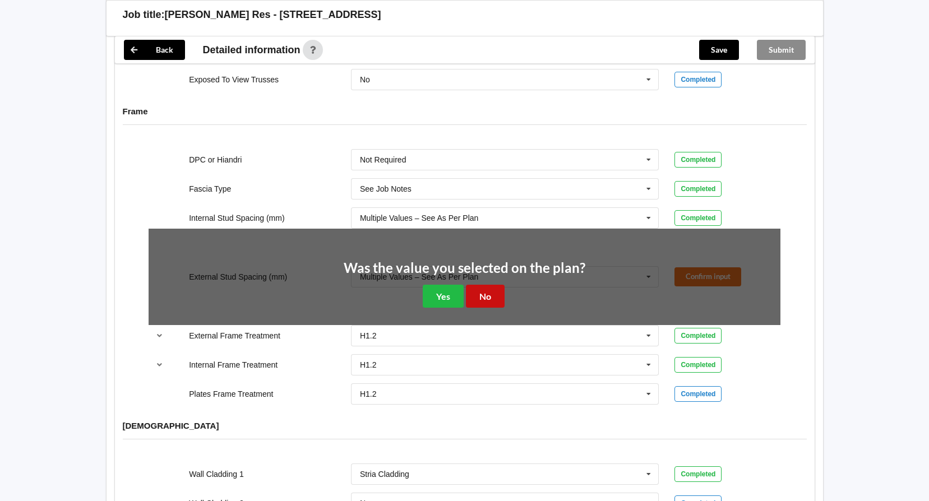
click at [482, 285] on button "No" at bounding box center [485, 296] width 39 height 23
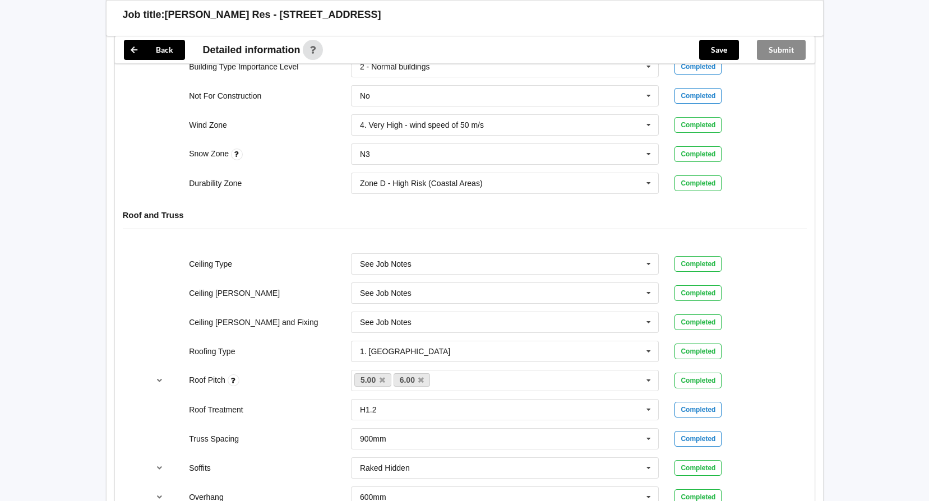
scroll to position [642, 0]
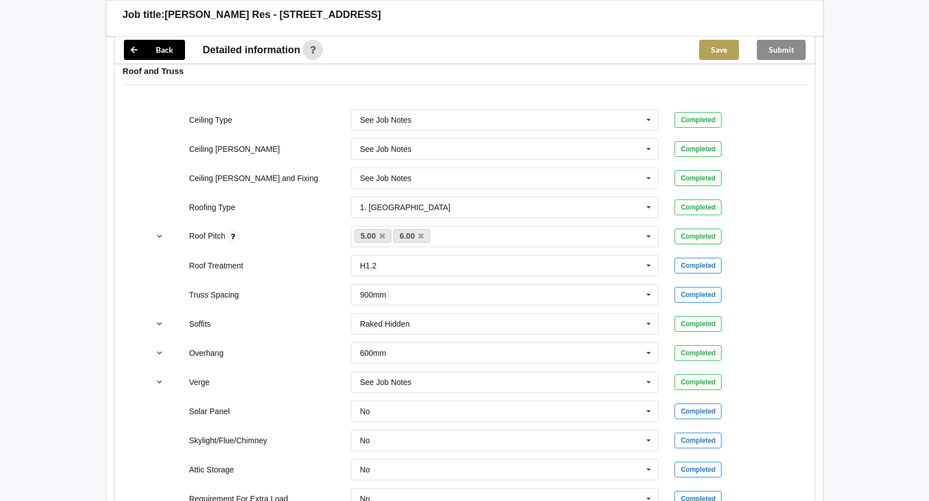
click at [724, 45] on button "Save" at bounding box center [719, 50] width 40 height 20
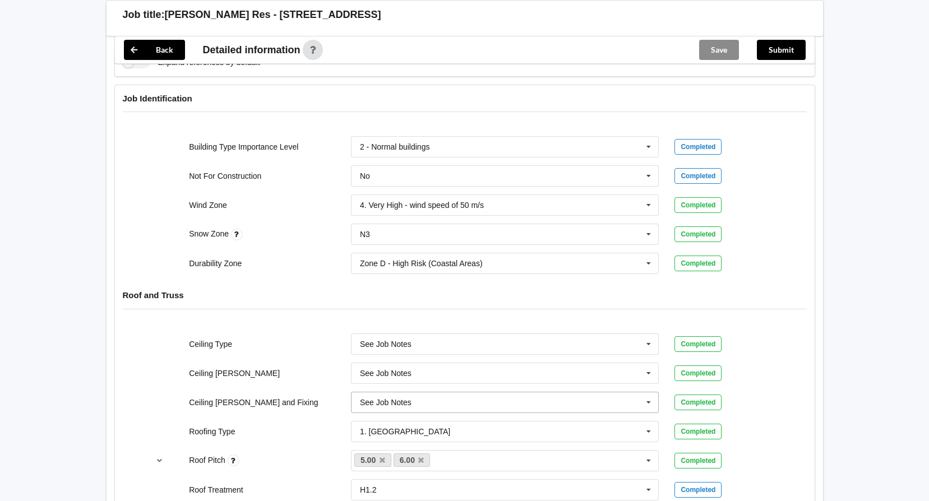
scroll to position [362, 0]
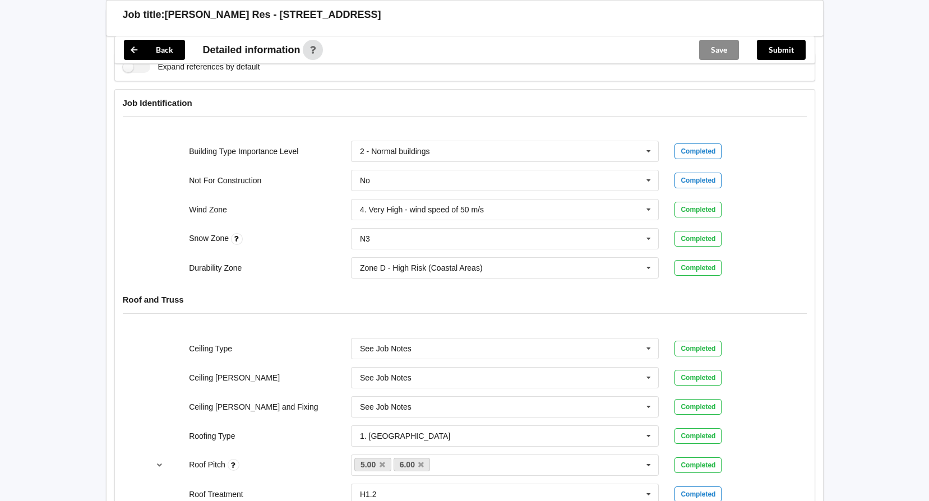
click at [252, 250] on div "Durability Zone Zone D - High Risk (Coastal Areas) Zone B - Low Risk (Inland Ar…" at bounding box center [465, 268] width 648 height 37
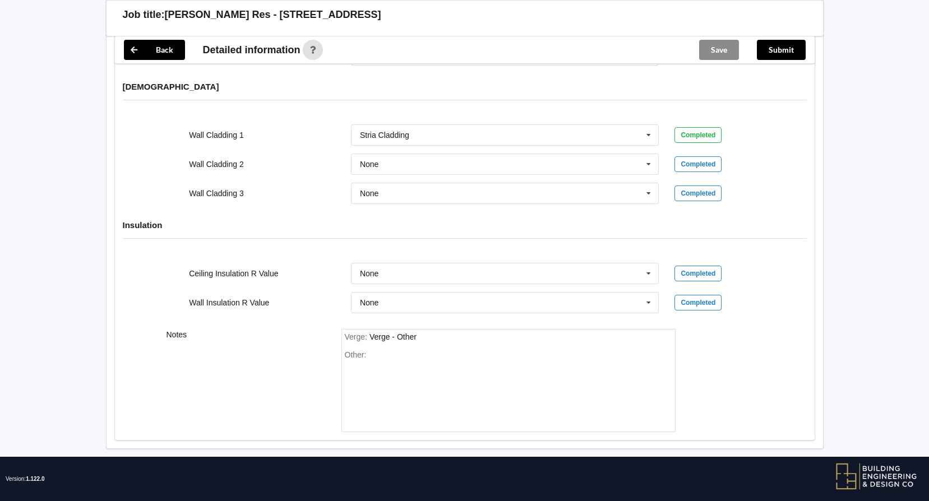
scroll to position [1320, 0]
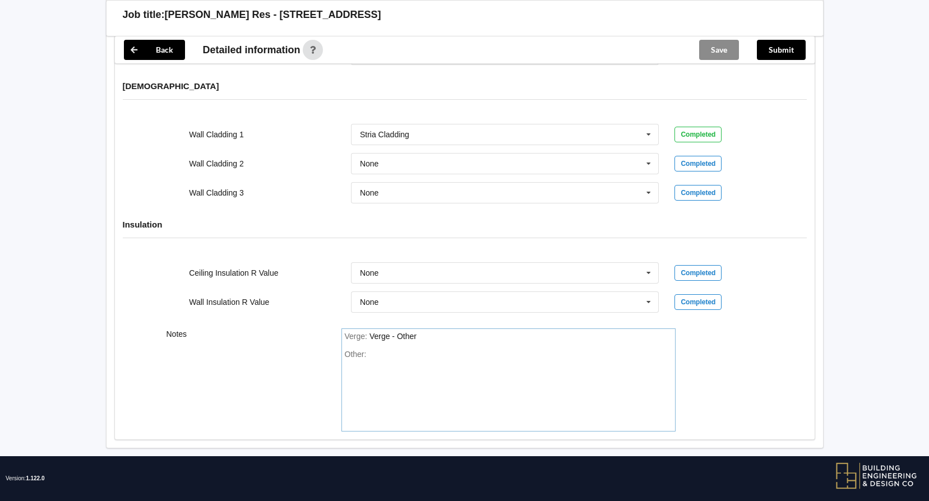
click at [392, 350] on div "Other:" at bounding box center [509, 389] width 328 height 79
click at [733, 116] on div "Wall Cladding 1 Stria Cladding Axon Panel B/Back 135 B/Back 135 Rebated B/Back …" at bounding box center [465, 134] width 648 height 37
click at [697, 43] on div "Save" at bounding box center [720, 49] width 58 height 27
click at [732, 40] on button "Save" at bounding box center [719, 50] width 40 height 20
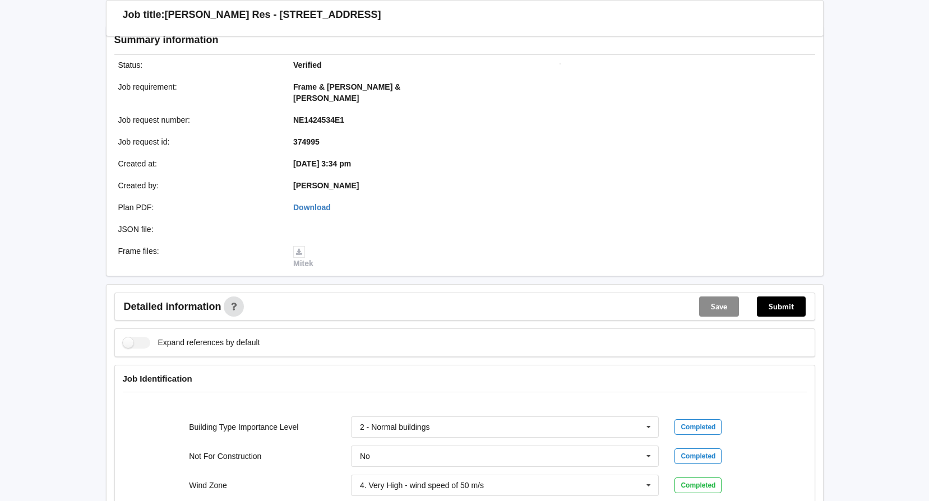
scroll to position [0, 0]
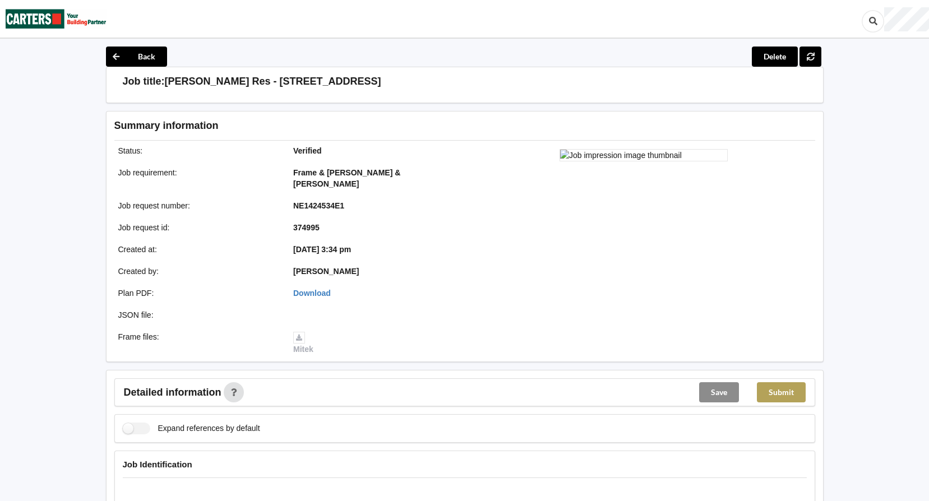
click at [786, 383] on button "Submit" at bounding box center [781, 393] width 49 height 20
